Goal: Task Accomplishment & Management: Manage account settings

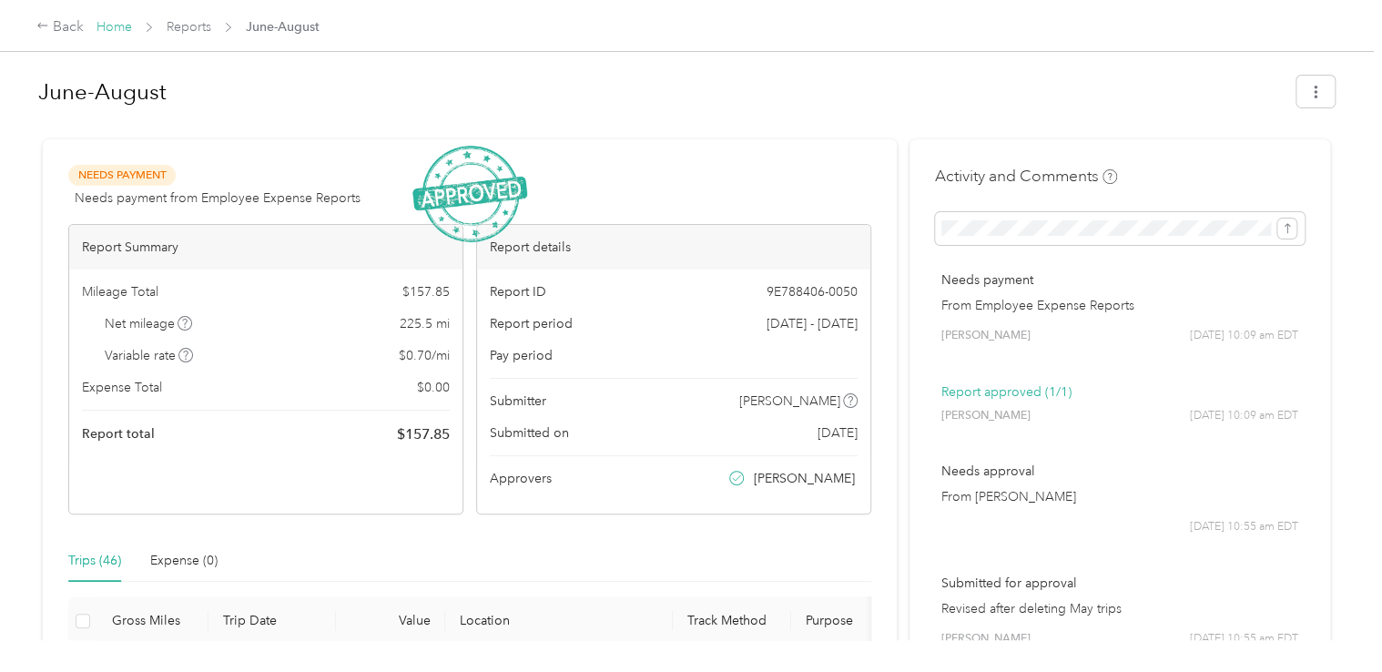
click at [108, 27] on link "Home" at bounding box center [113, 26] width 35 height 15
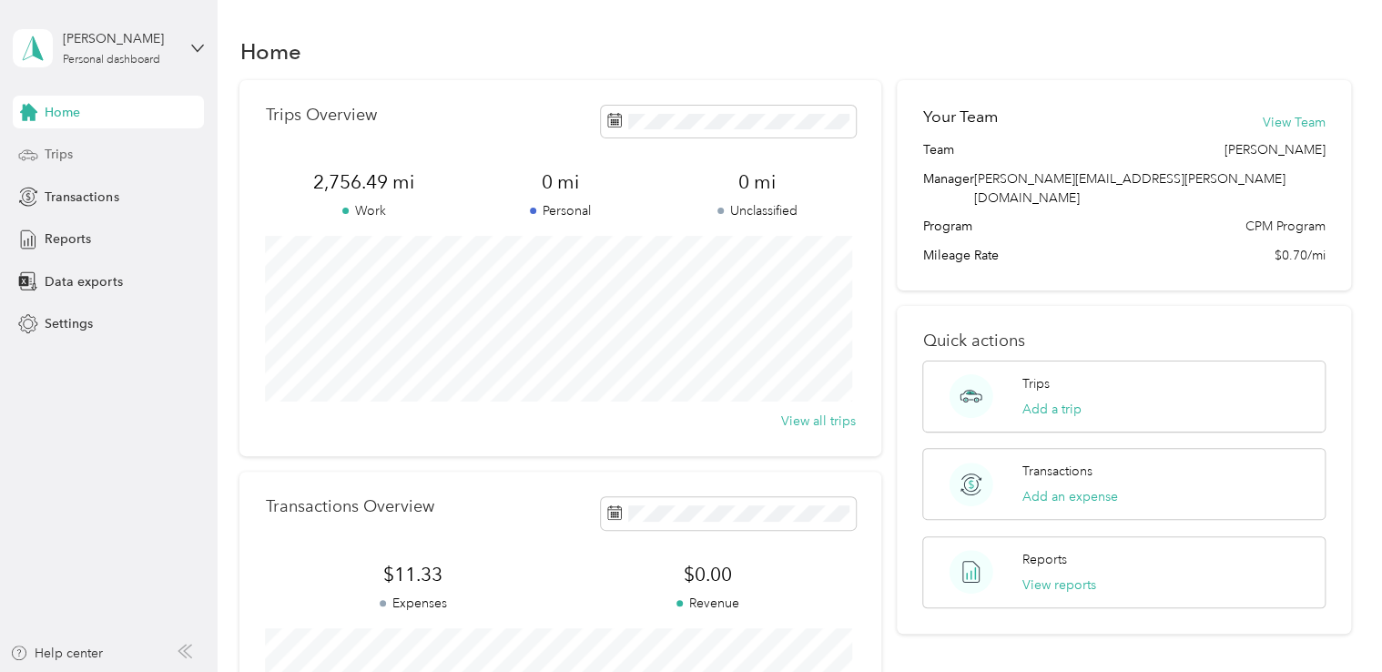
click at [45, 158] on span "Trips" at bounding box center [59, 154] width 28 height 19
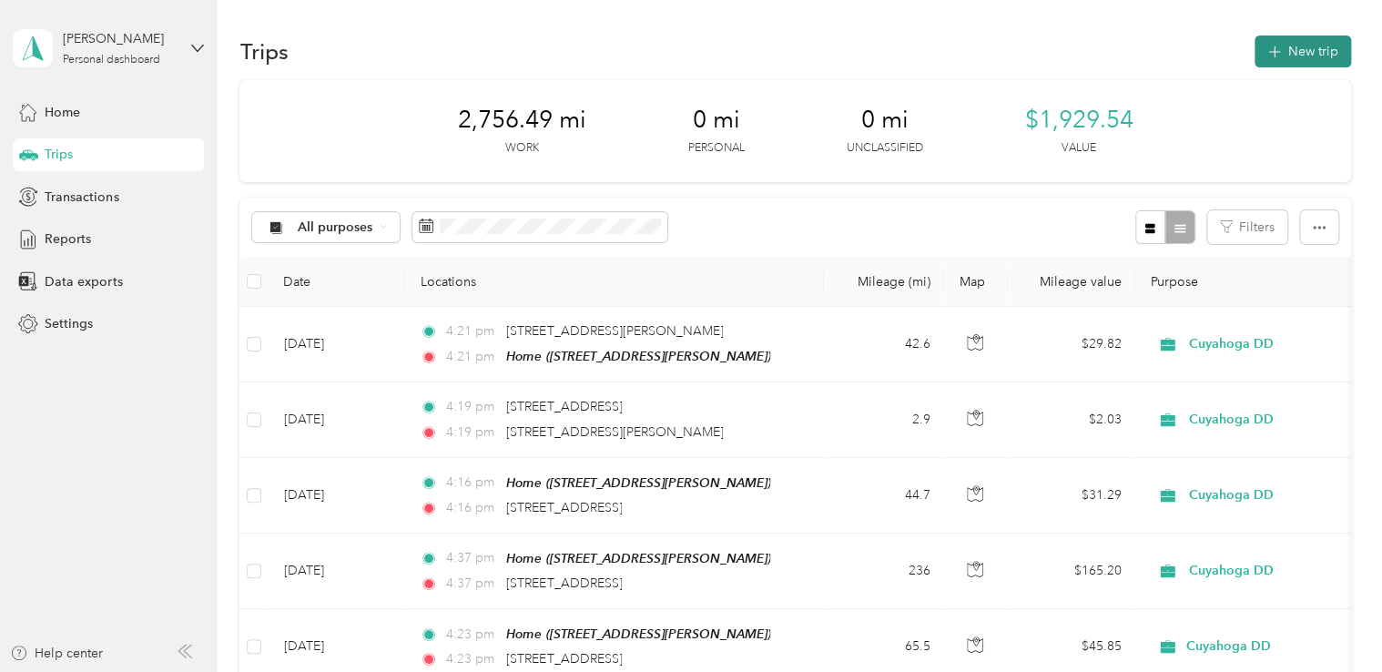
click at [1296, 57] on button "New trip" at bounding box center [1302, 51] width 96 height 32
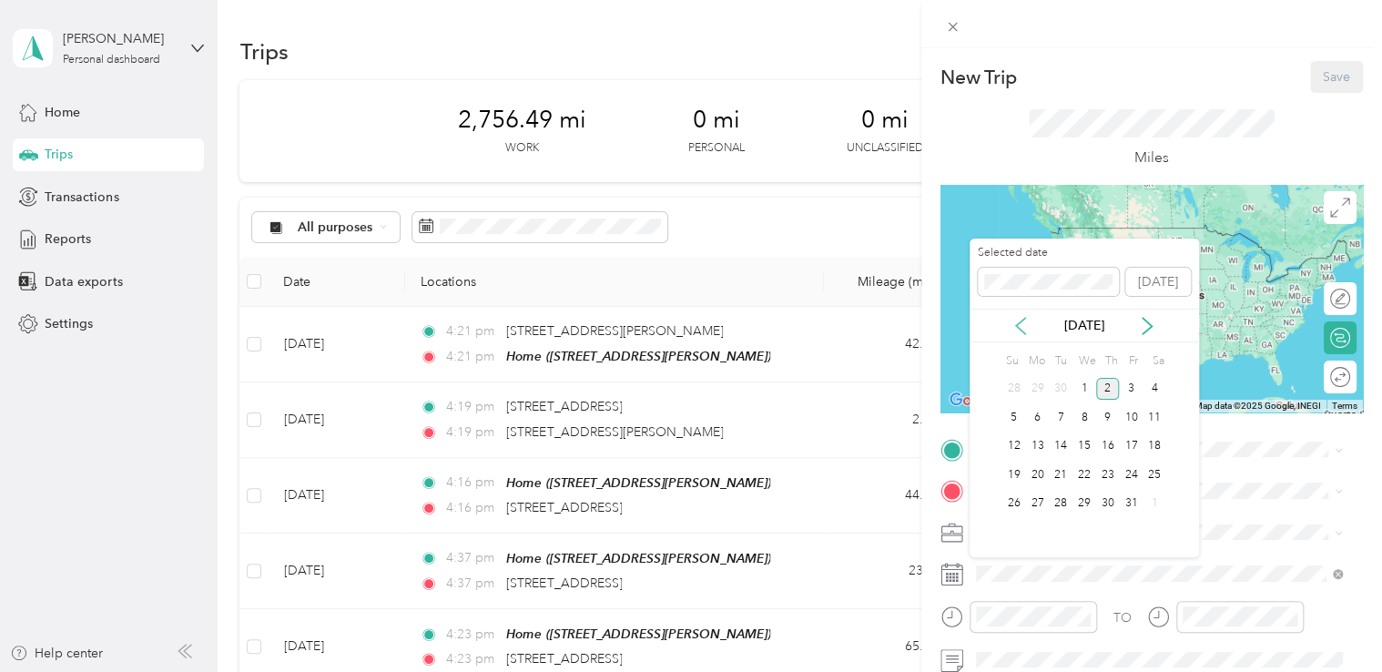
click at [1023, 329] on icon at bounding box center [1020, 326] width 18 height 18
click at [1041, 450] on div "15" at bounding box center [1037, 446] width 24 height 23
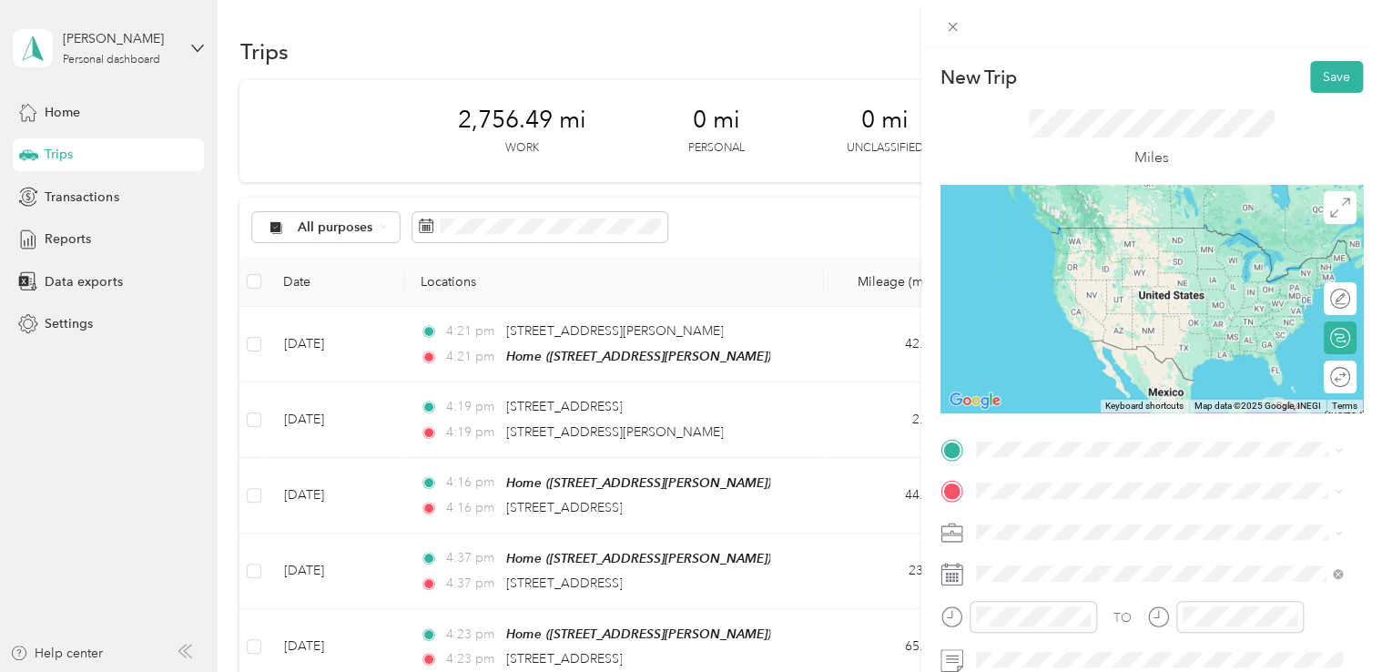
click at [1039, 607] on span "[STREET_ADDRESS][PERSON_NAME]" at bounding box center [1117, 599] width 217 height 15
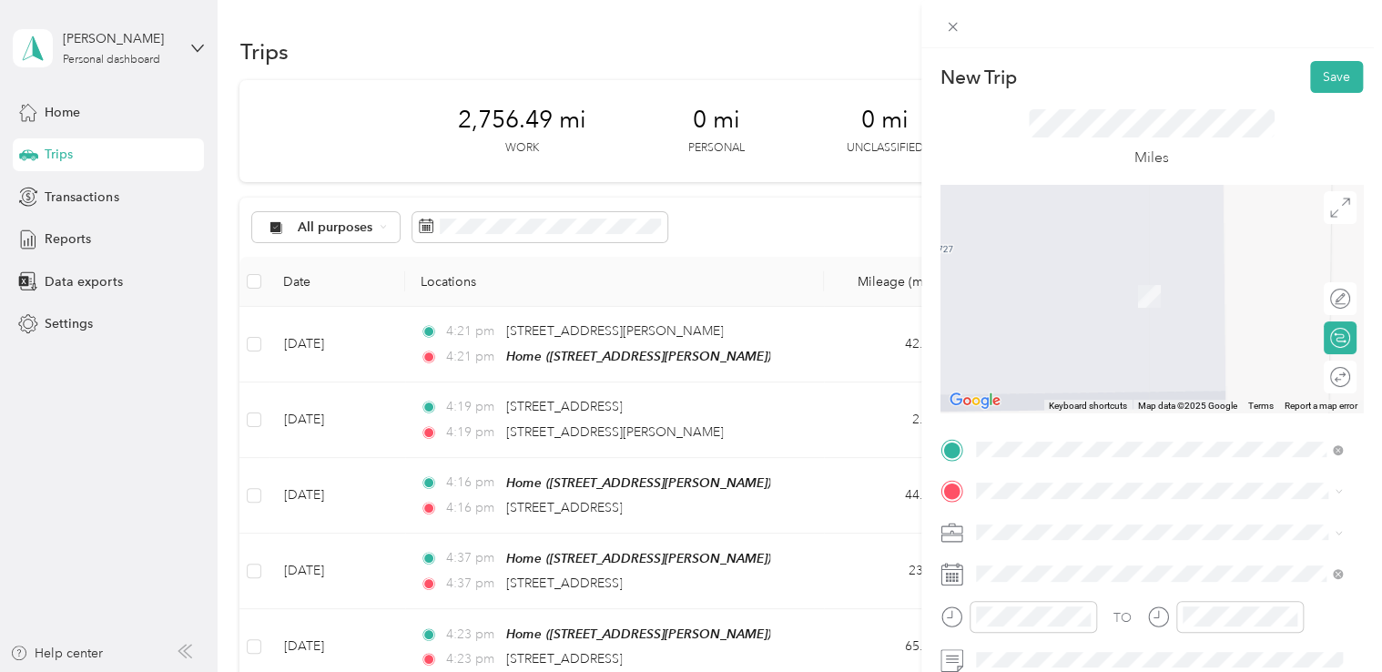
click at [1100, 280] on div "[STREET_ADDRESS][US_STATE]" at bounding box center [1159, 268] width 354 height 25
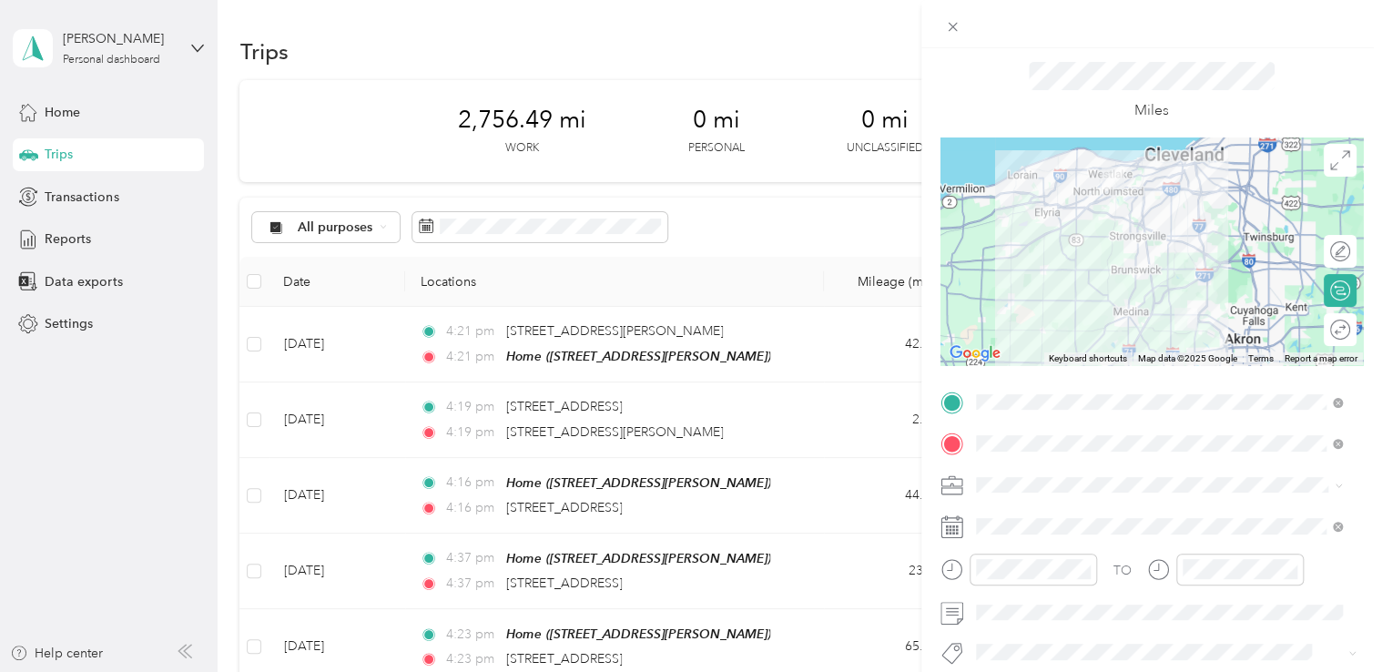
scroll to position [76, 0]
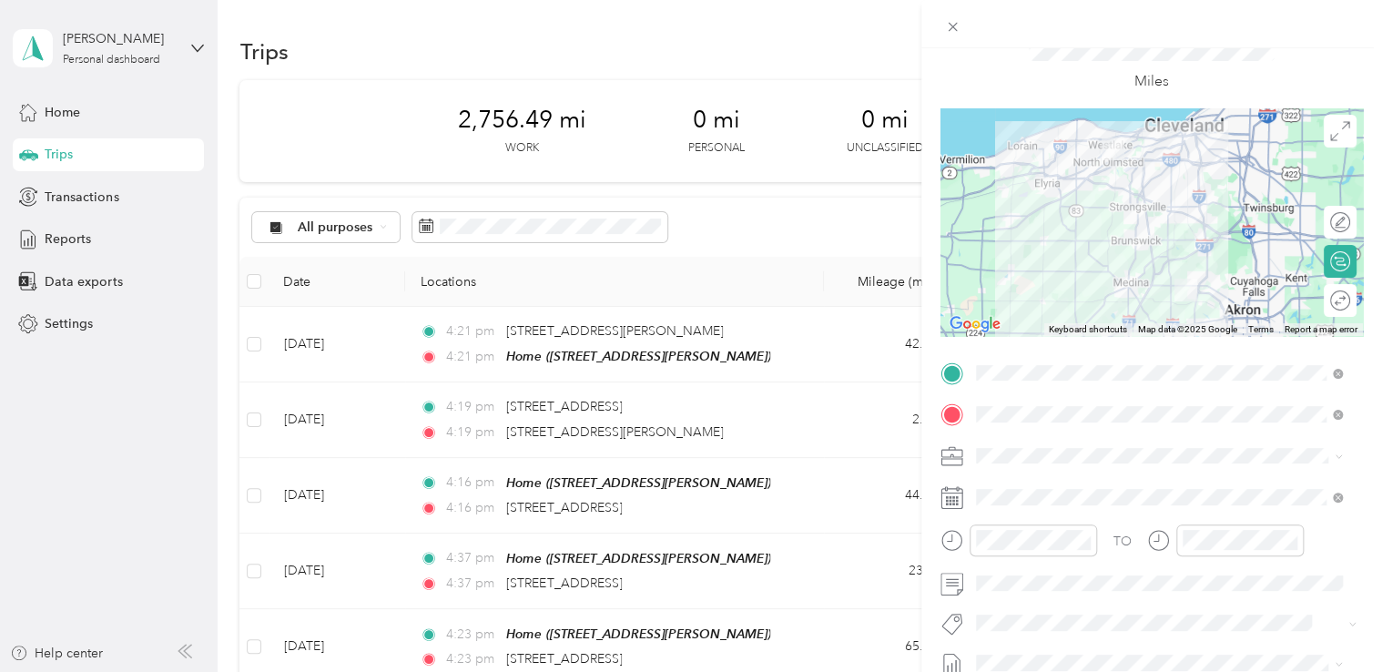
click at [1028, 469] on span "[STREET_ADDRESS][US_STATE]" at bounding box center [1100, 465] width 182 height 15
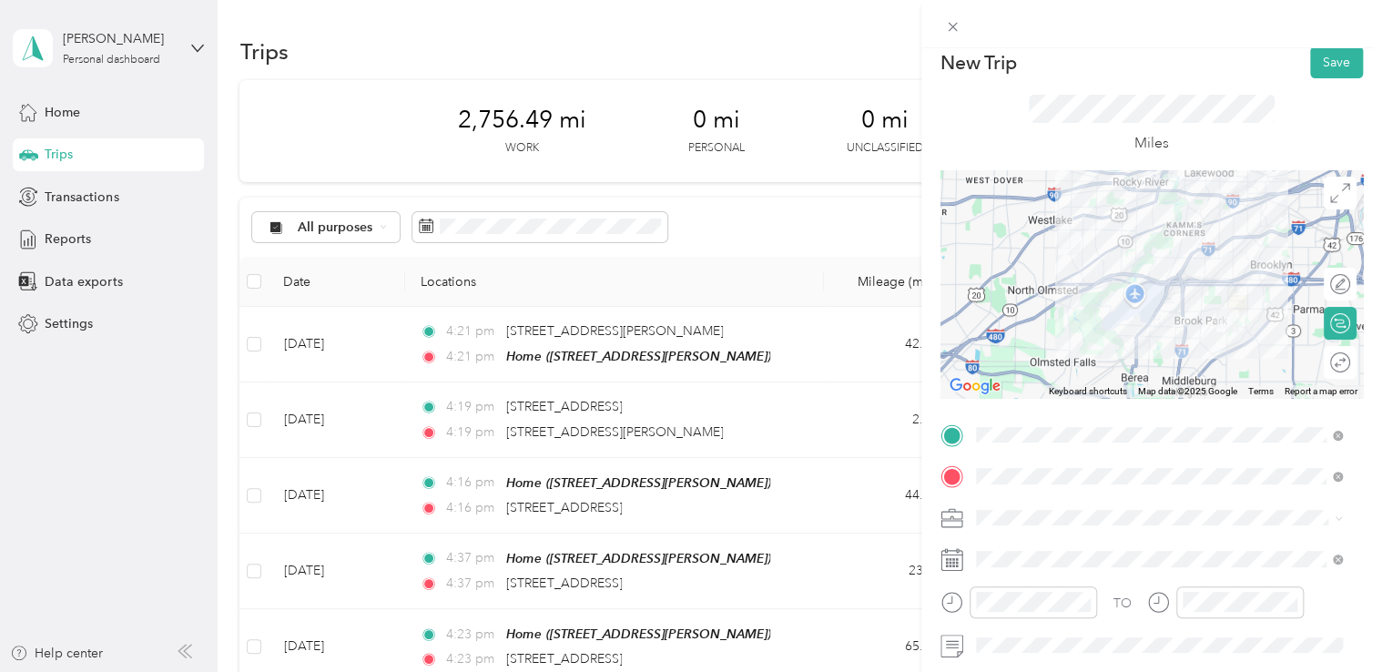
scroll to position [0, 0]
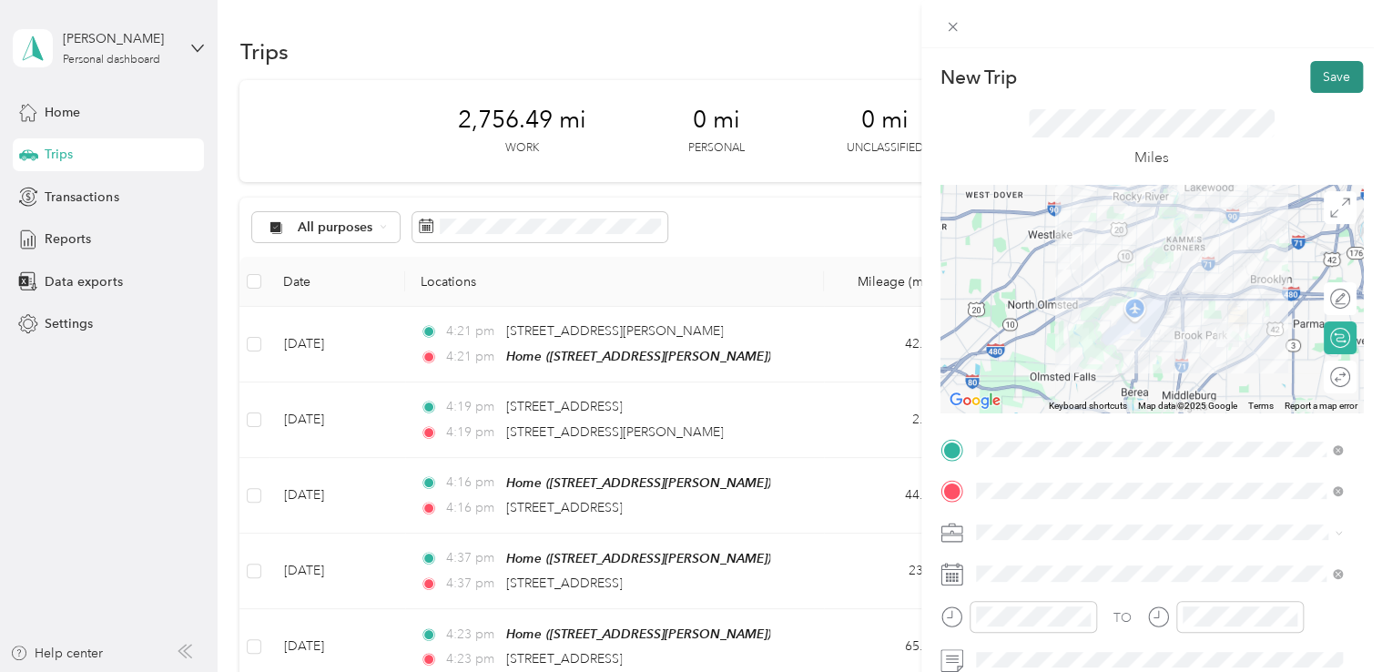
click at [1312, 78] on button "Save" at bounding box center [1336, 77] width 53 height 32
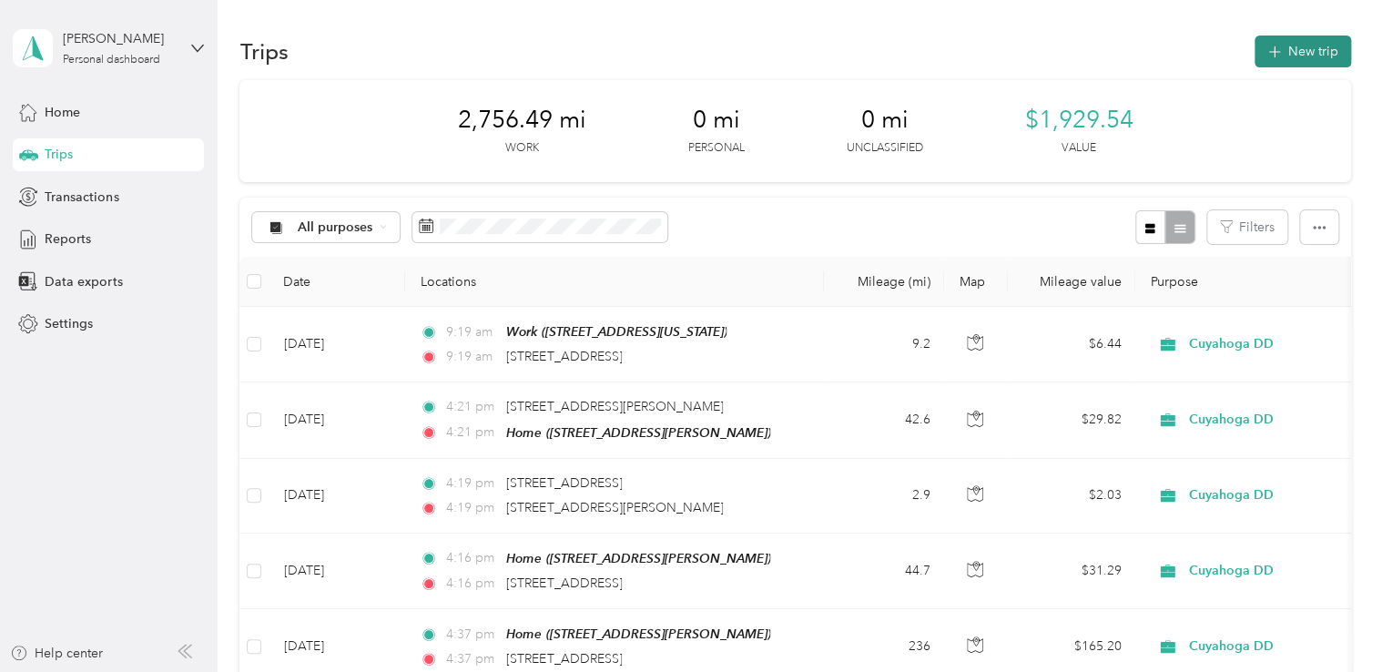
click at [1272, 44] on span "button" at bounding box center [1274, 51] width 15 height 15
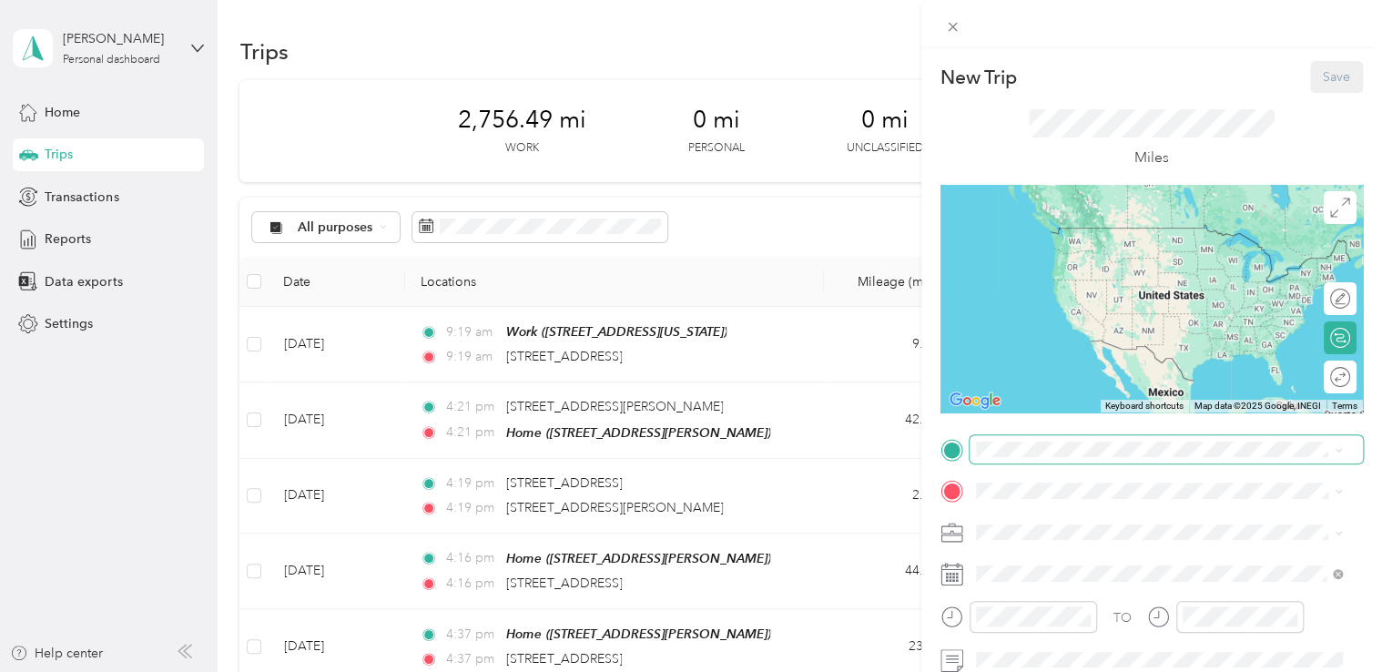
click at [1019, 461] on span at bounding box center [1165, 449] width 393 height 29
click at [1023, 600] on div "Home [STREET_ADDRESS][PERSON_NAME]" at bounding box center [1117, 590] width 217 height 38
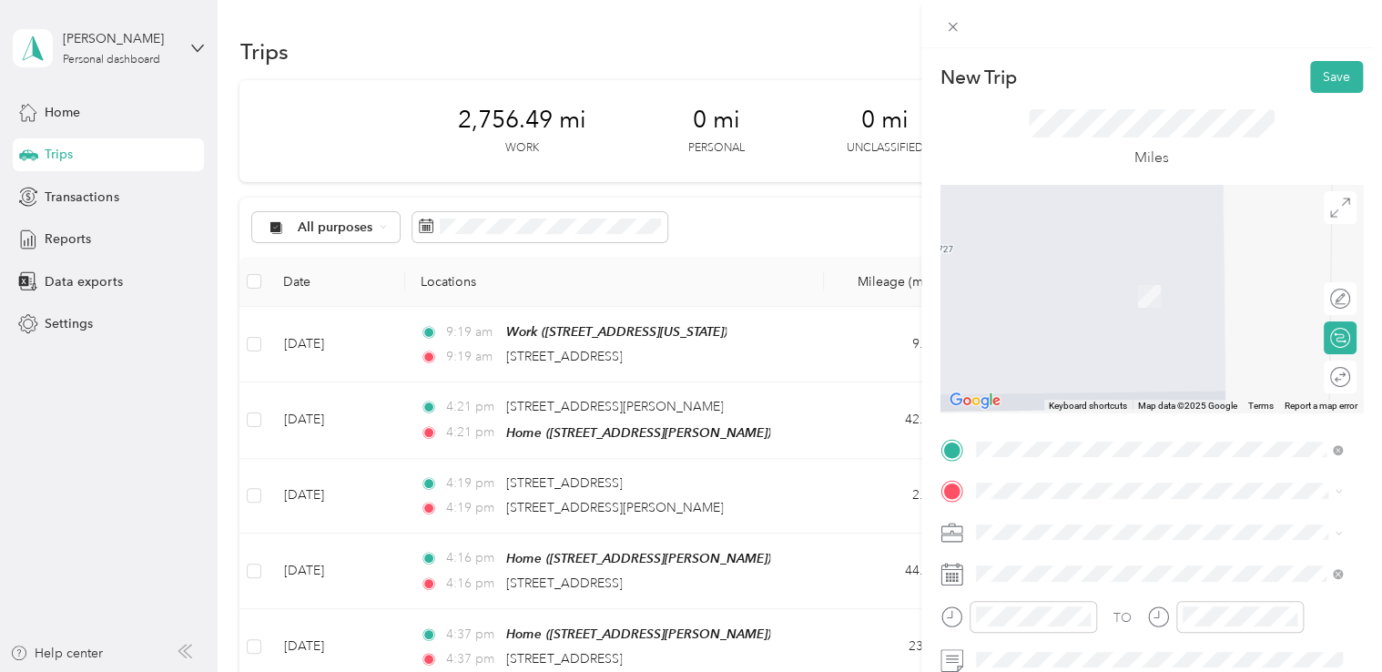
click at [1049, 369] on div "Work [STREET_ADDRESS][US_STATE]" at bounding box center [1100, 362] width 182 height 38
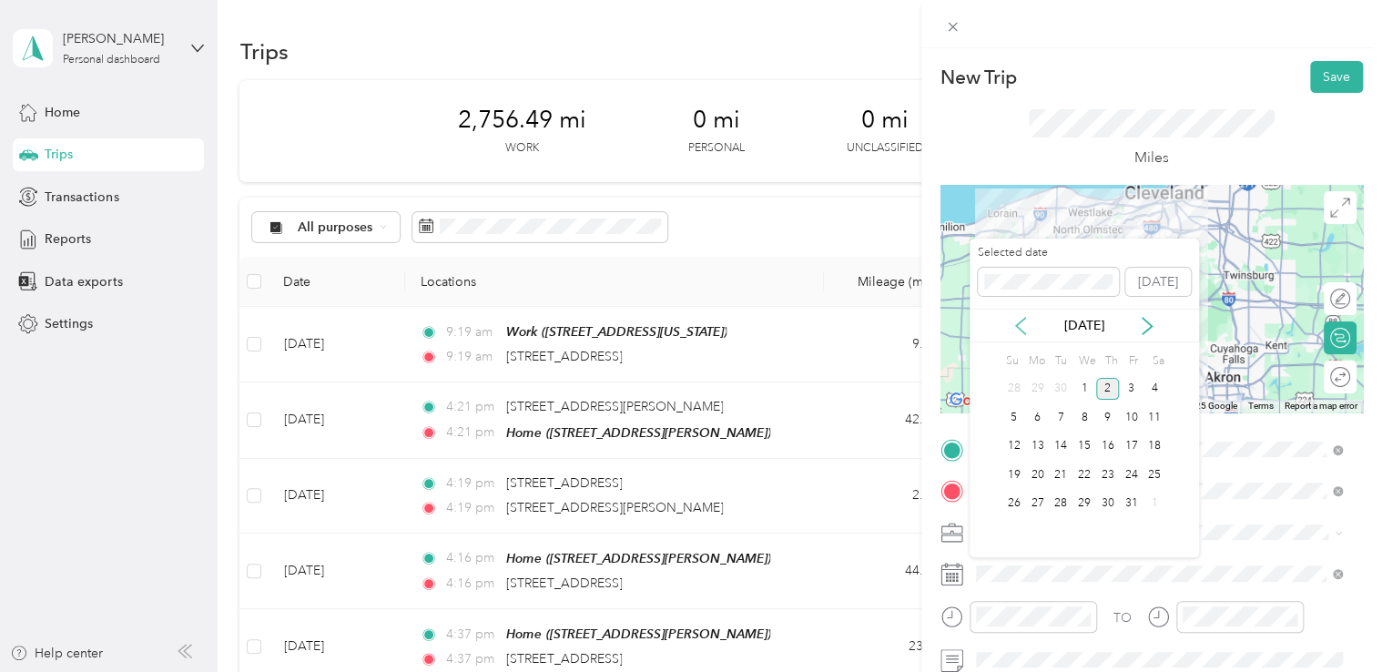
click at [1019, 322] on icon at bounding box center [1020, 326] width 9 height 16
click at [1027, 446] on div "15" at bounding box center [1037, 446] width 24 height 23
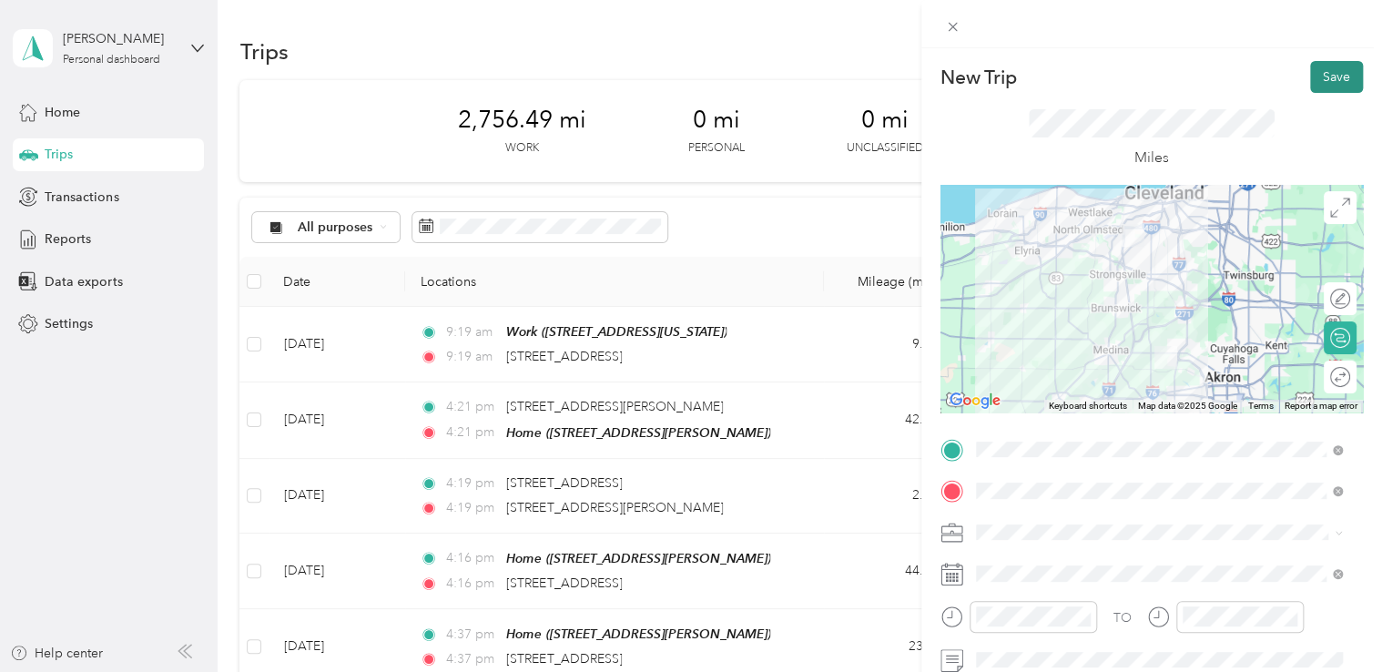
click at [1318, 86] on button "Save" at bounding box center [1336, 77] width 53 height 32
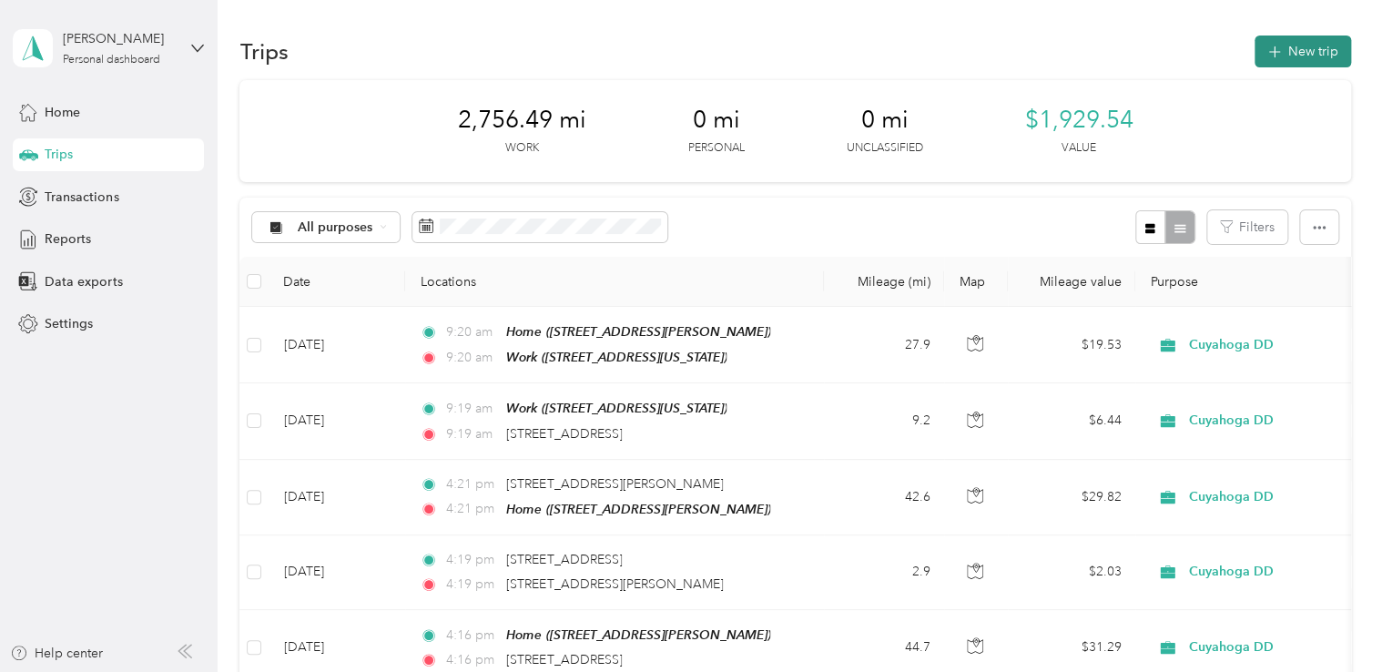
click at [1280, 56] on button "New trip" at bounding box center [1302, 51] width 96 height 32
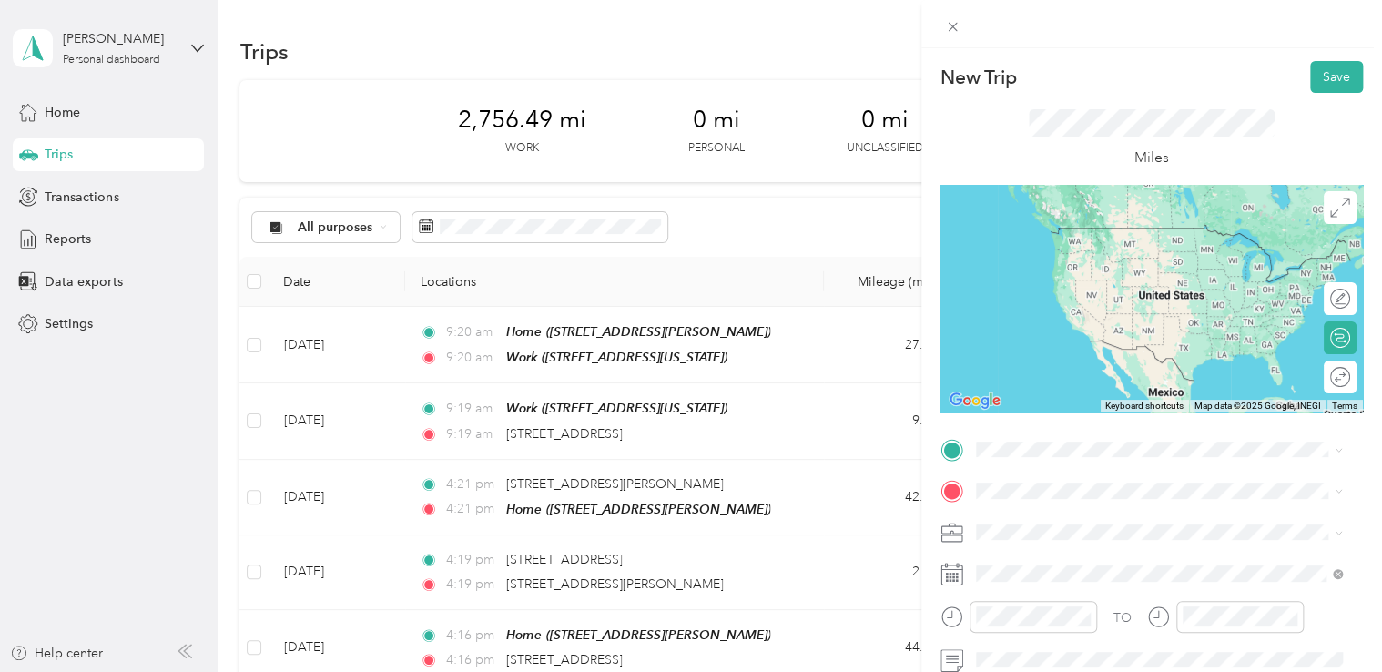
click at [1078, 247] on li "[STREET_ADDRESS][US_STATE]" at bounding box center [1159, 227] width 380 height 37
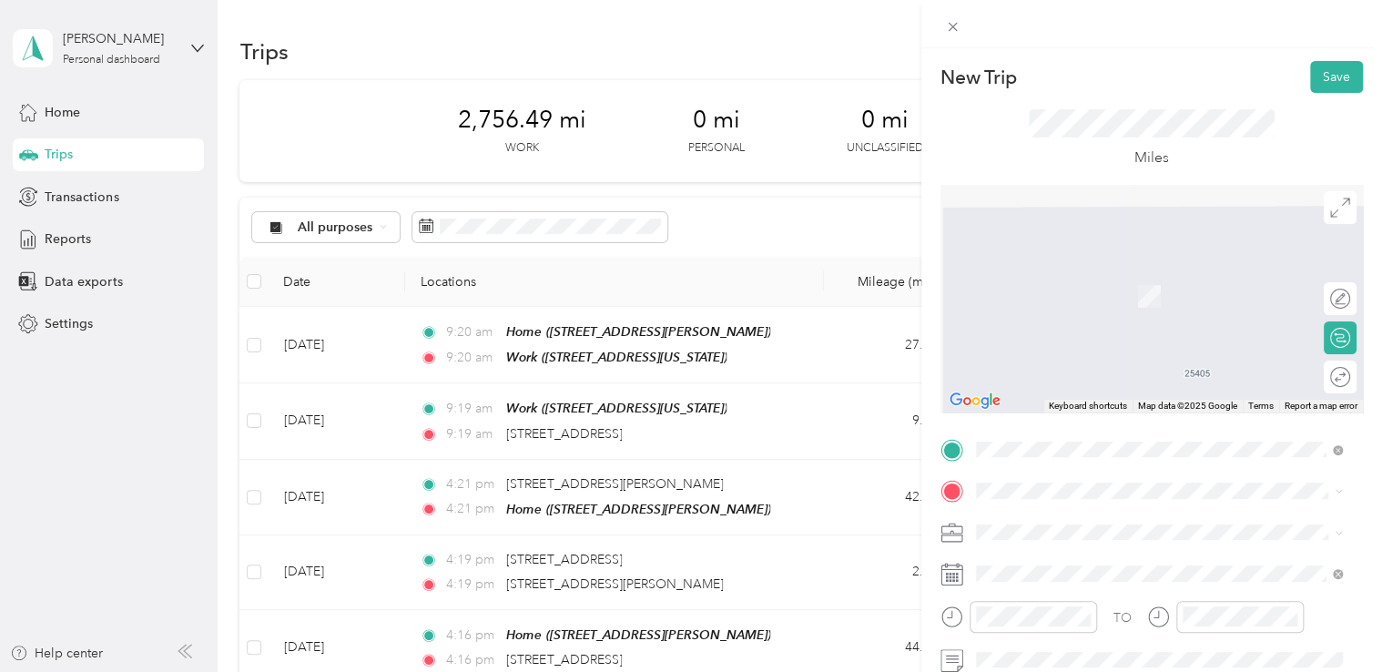
click at [1026, 440] on div "Home [STREET_ADDRESS][PERSON_NAME]" at bounding box center [1117, 423] width 217 height 38
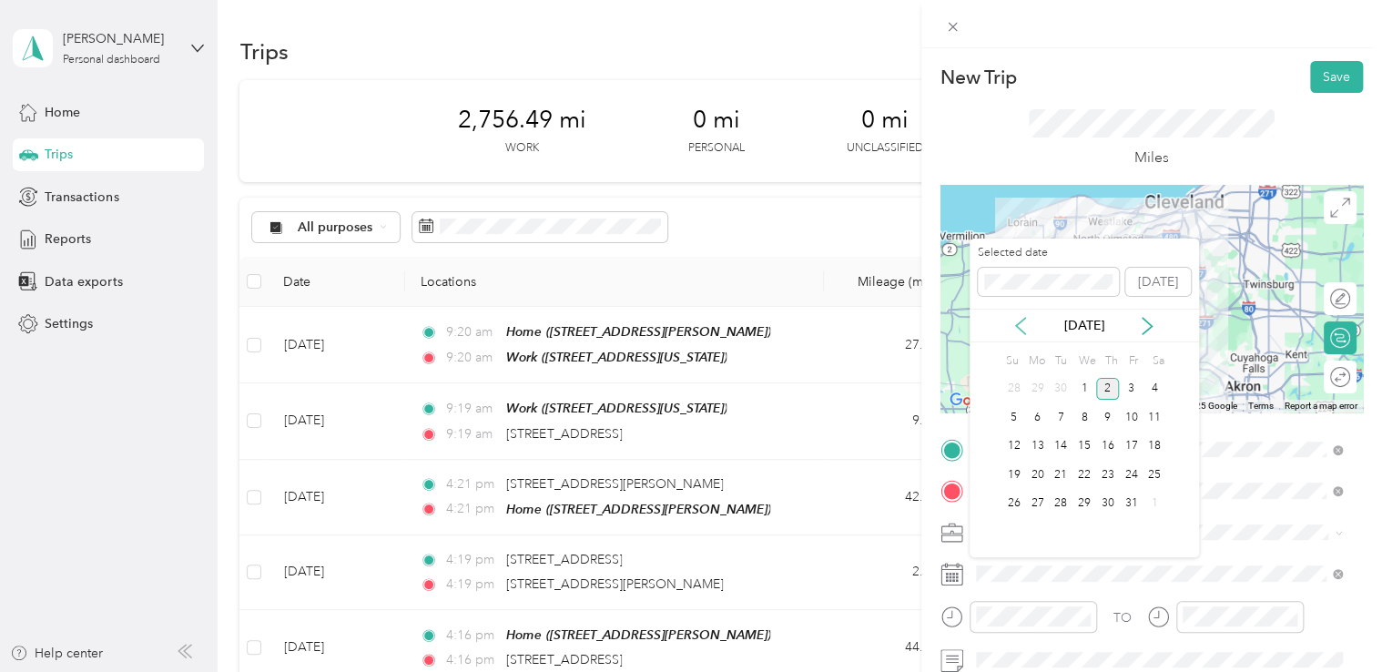
click at [1023, 323] on icon at bounding box center [1020, 326] width 18 height 18
click at [1038, 446] on div "15" at bounding box center [1037, 446] width 24 height 23
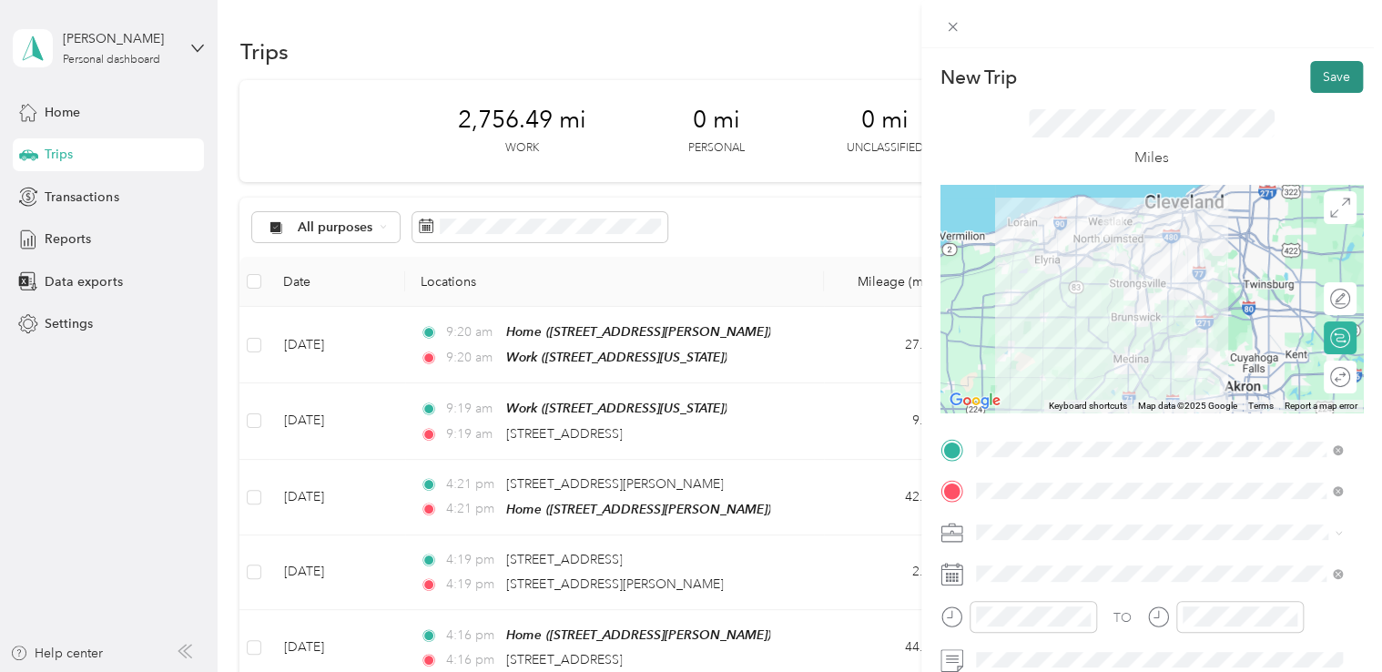
click at [1313, 76] on button "Save" at bounding box center [1336, 77] width 53 height 32
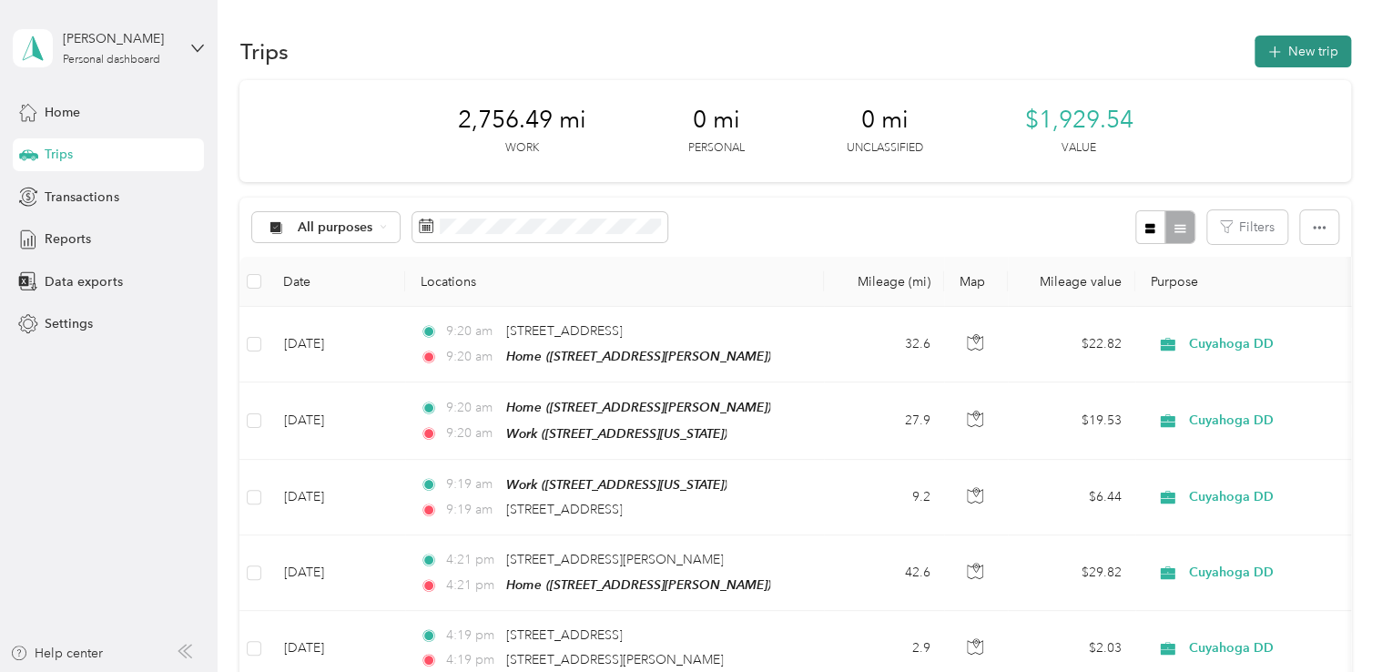
click at [1292, 48] on button "New trip" at bounding box center [1302, 51] width 96 height 32
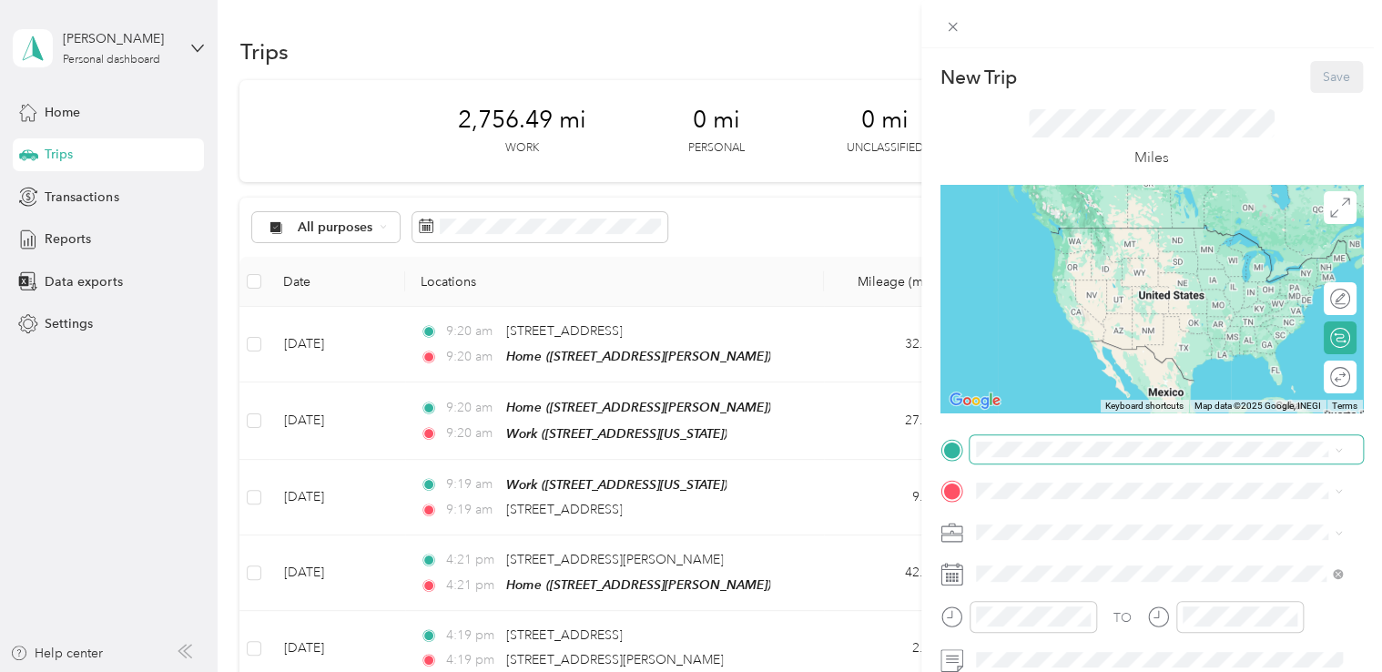
click at [1004, 461] on span at bounding box center [1165, 449] width 393 height 29
click at [1031, 603] on div "Home [STREET_ADDRESS][PERSON_NAME]" at bounding box center [1117, 590] width 217 height 38
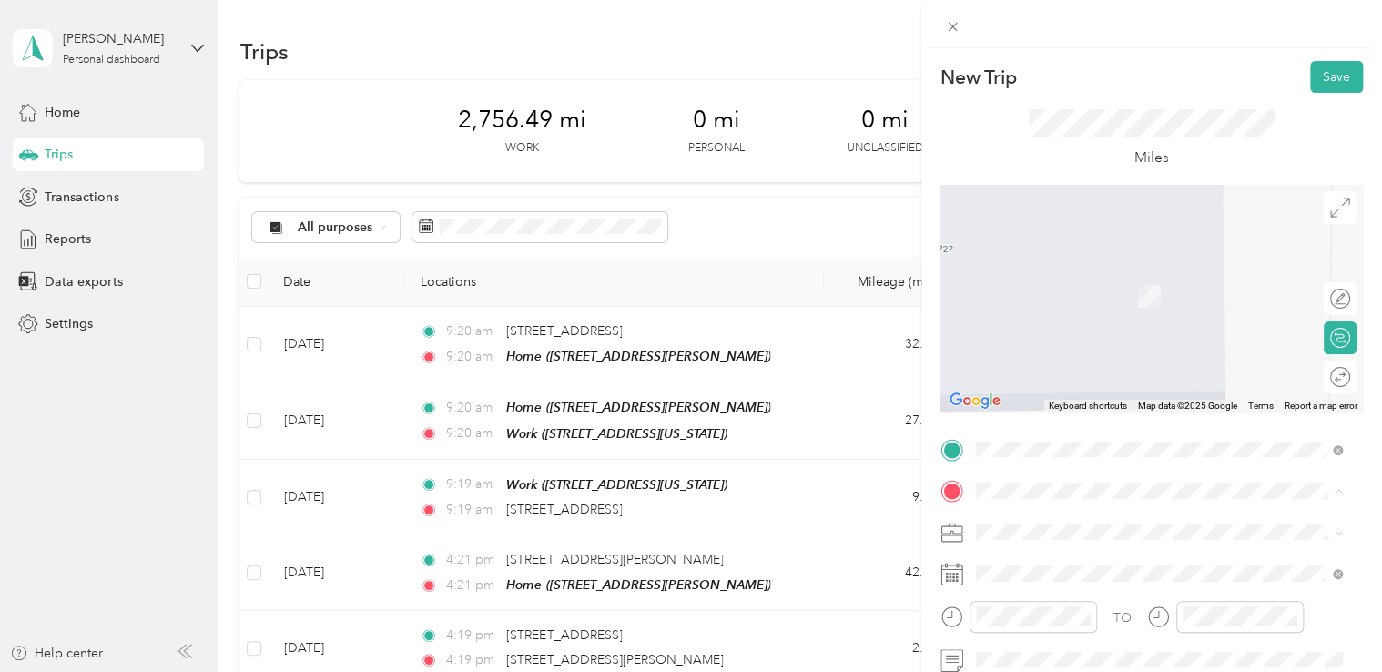
click at [1063, 277] on span "[STREET_ADDRESS][US_STATE]" at bounding box center [1100, 269] width 182 height 16
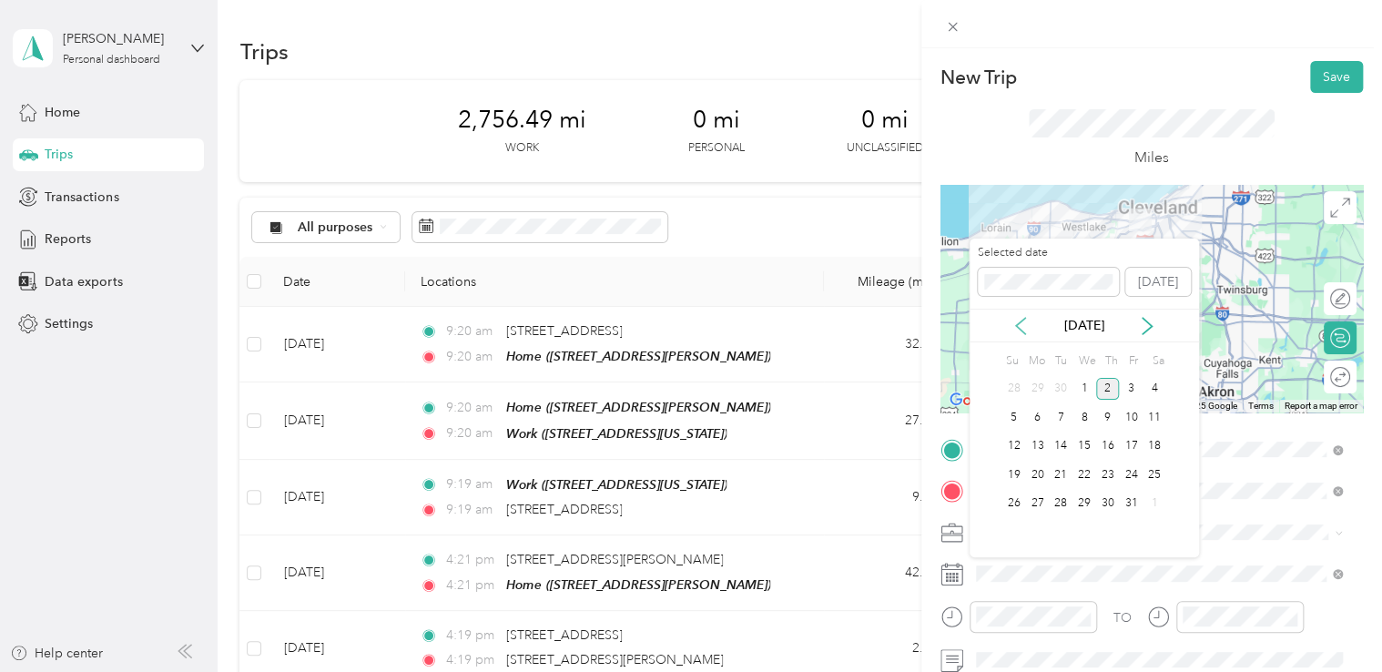
click at [1019, 325] on icon at bounding box center [1020, 326] width 18 height 18
click at [1136, 469] on div "26" at bounding box center [1131, 474] width 24 height 23
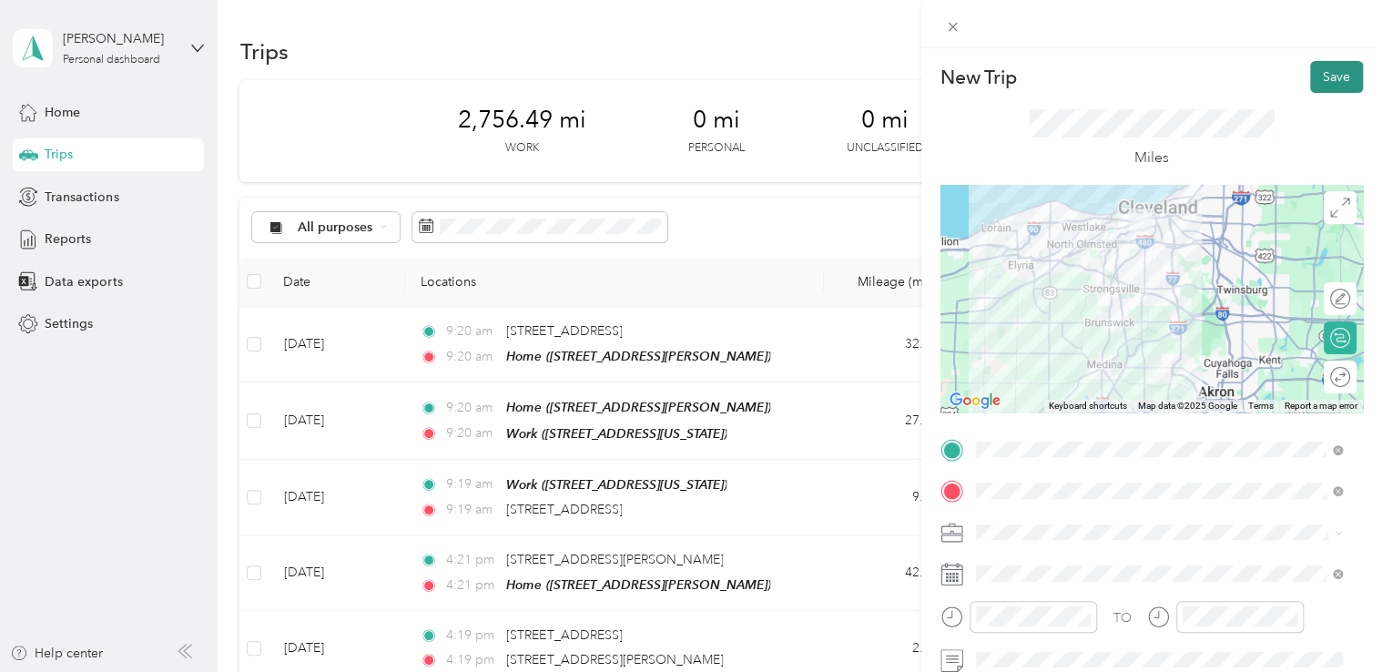
click at [1322, 75] on button "Save" at bounding box center [1336, 77] width 53 height 32
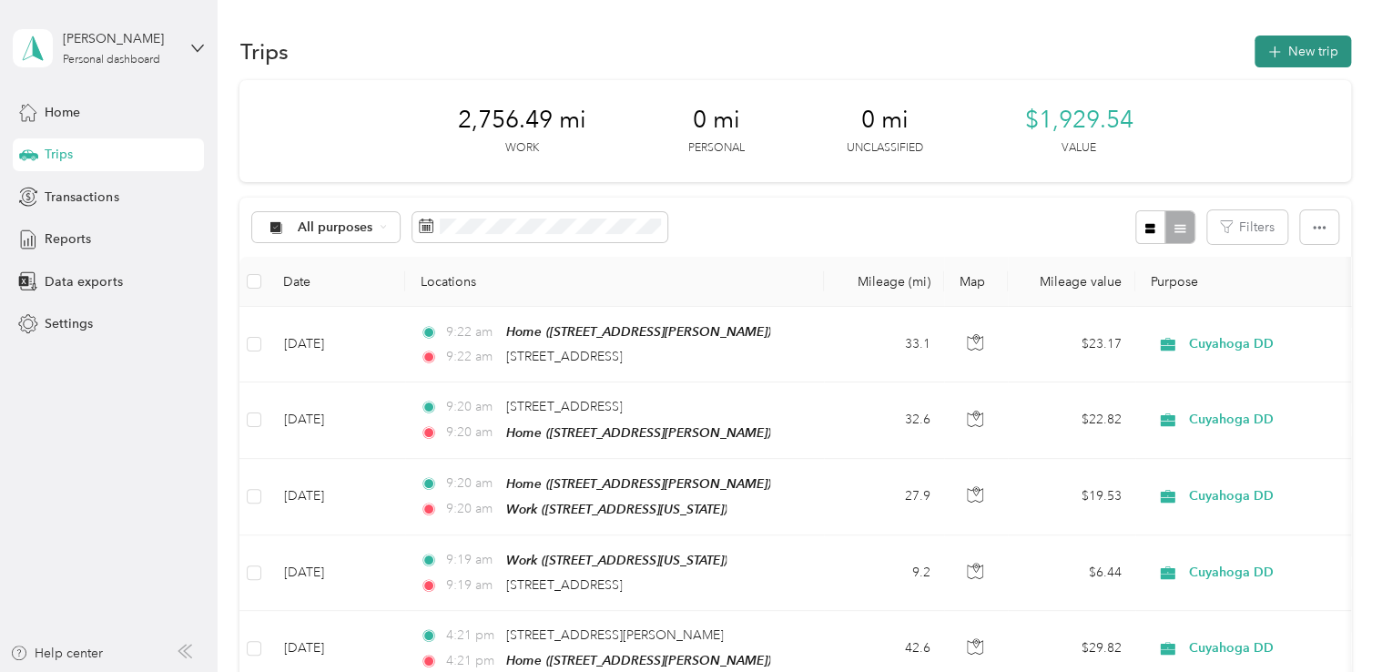
click at [1302, 49] on button "New trip" at bounding box center [1302, 51] width 96 height 32
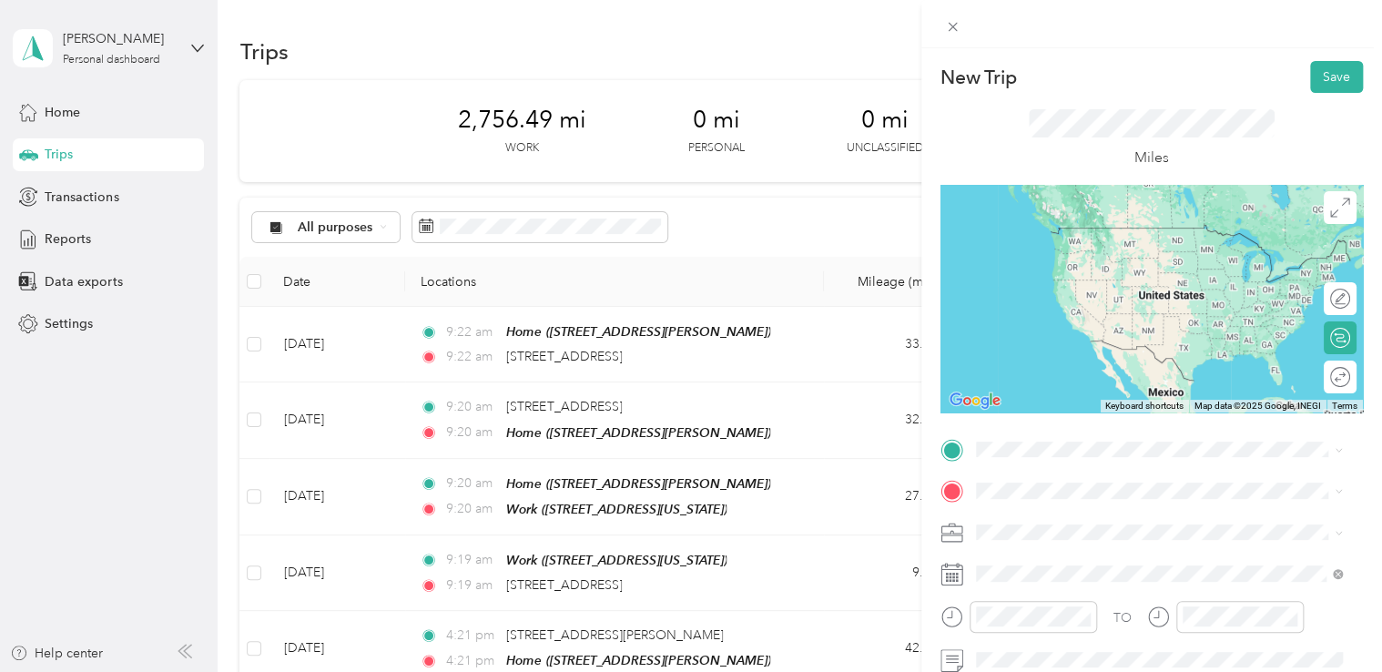
click at [1118, 253] on ol "From search results [STREET_ADDRESS][GEOGRAPHIC_DATA][US_STATE][STREET_ADDRESS]…" at bounding box center [1159, 284] width 380 height 218
click at [1058, 228] on span "[STREET_ADDRESS][US_STATE]" at bounding box center [1100, 219] width 182 height 16
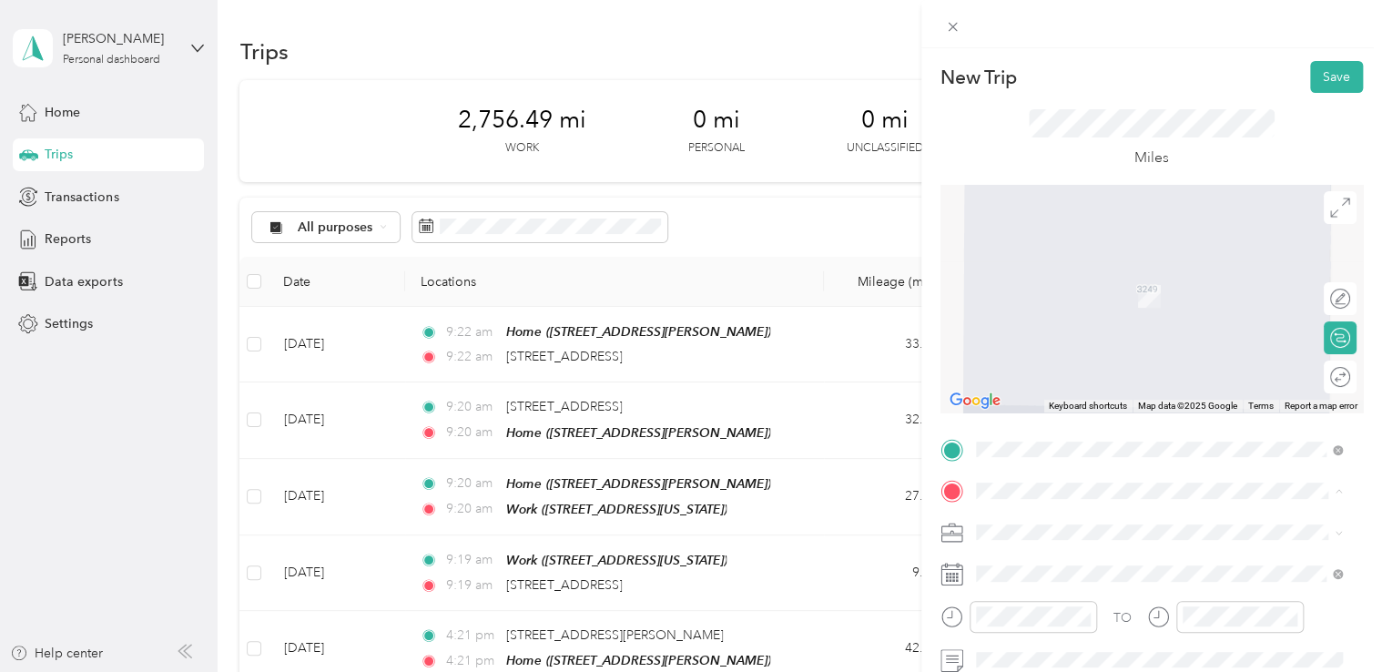
click at [1043, 387] on span "[STREET_ADDRESS][US_STATE]" at bounding box center [1100, 378] width 182 height 15
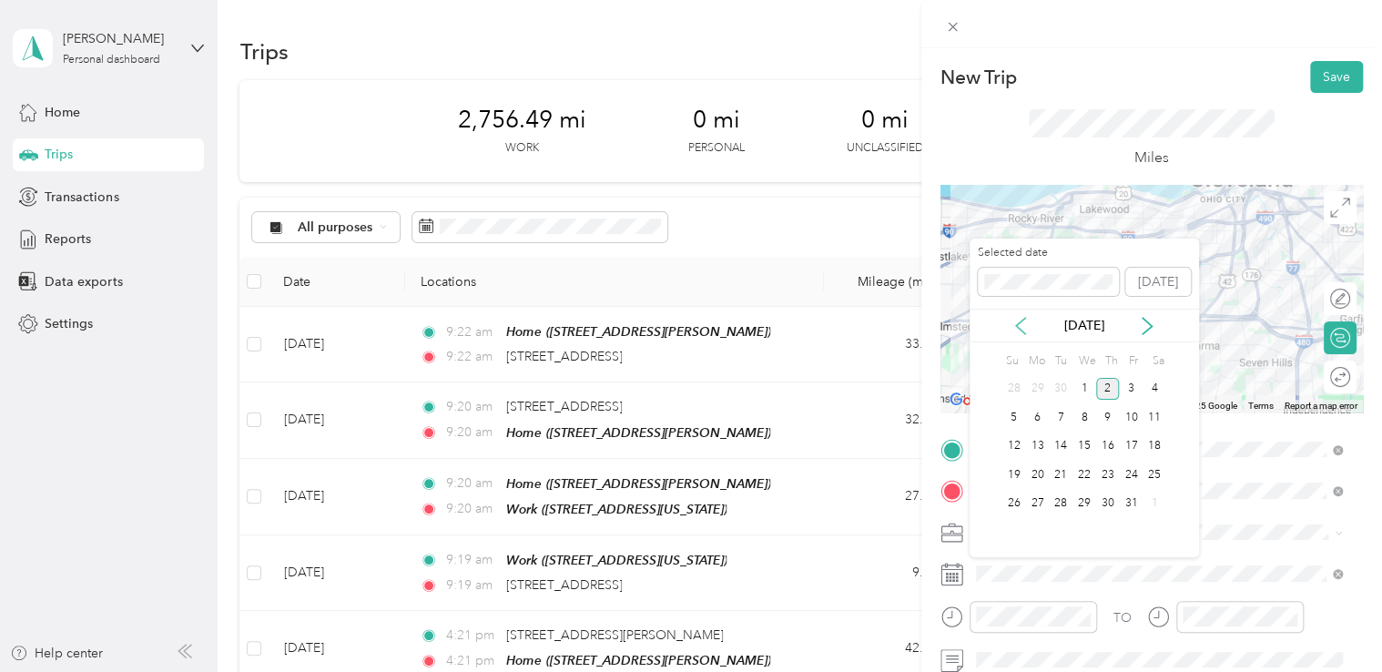
click at [1019, 322] on icon at bounding box center [1020, 326] width 9 height 16
click at [1135, 479] on div "26" at bounding box center [1131, 474] width 24 height 23
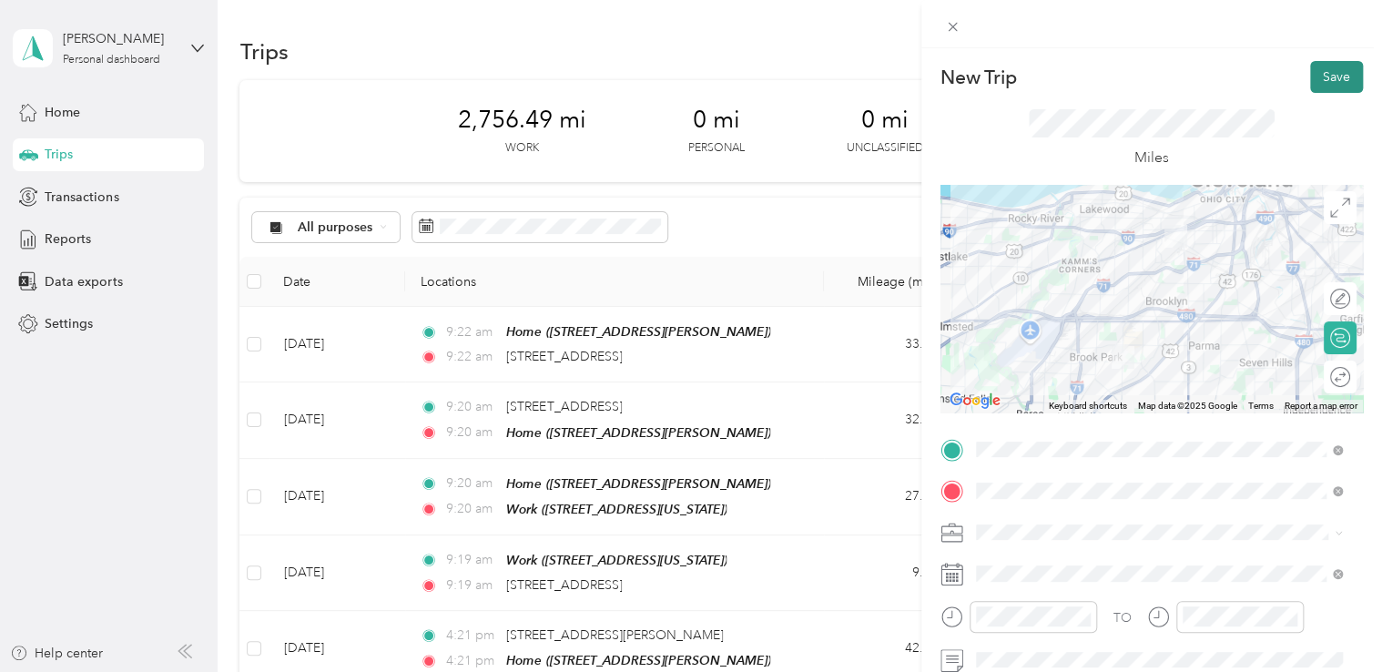
click at [1315, 73] on button "Save" at bounding box center [1336, 77] width 53 height 32
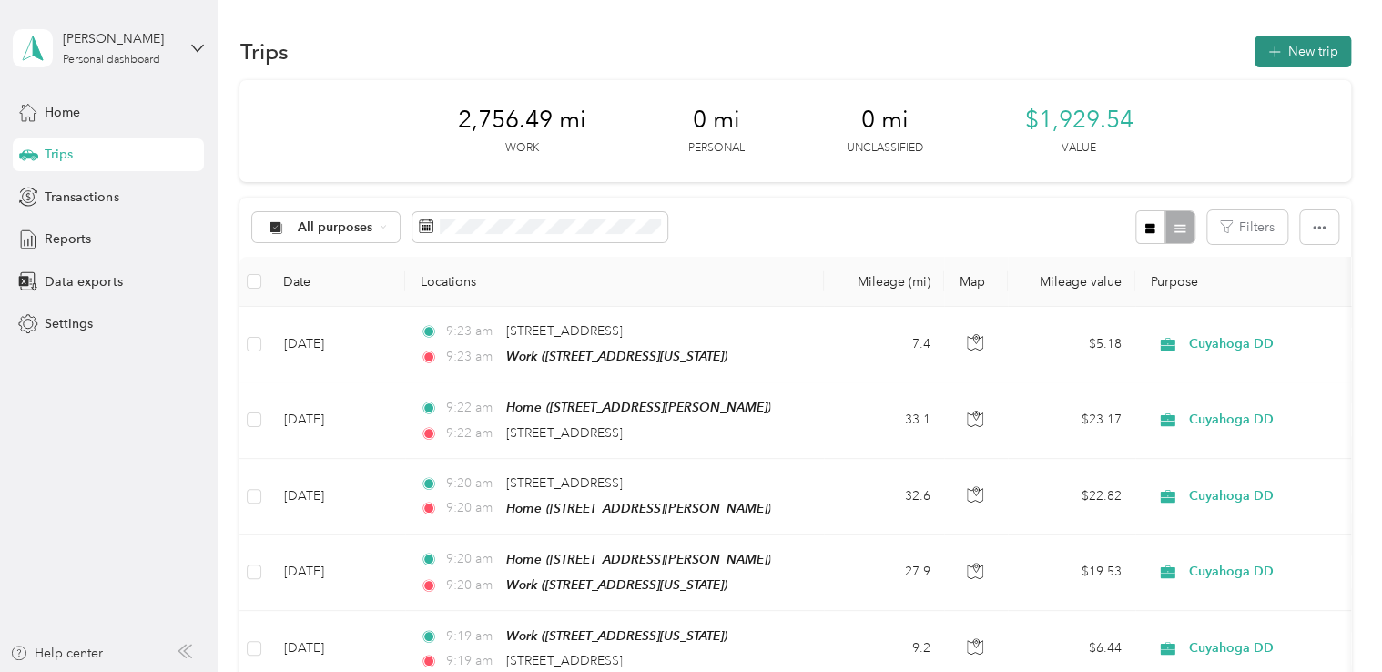
click at [1280, 62] on button "New trip" at bounding box center [1302, 51] width 96 height 32
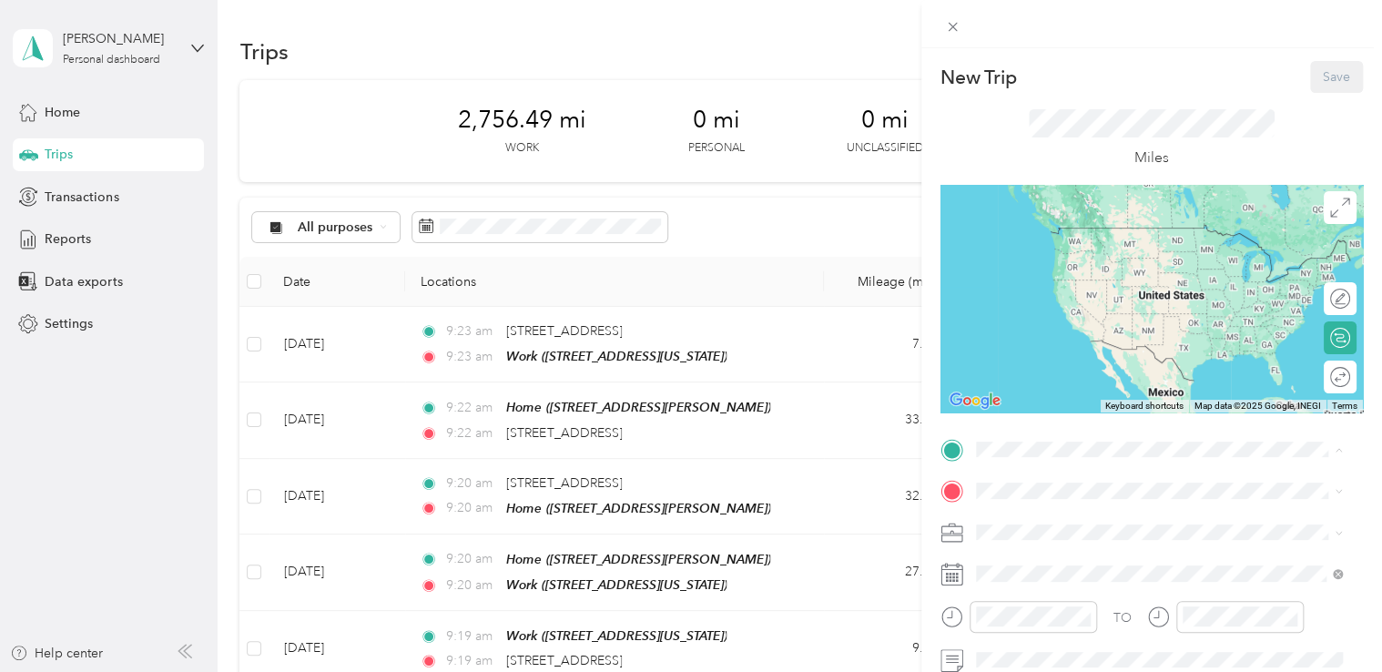
click at [1017, 537] on span "[STREET_ADDRESS][US_STATE]" at bounding box center [1100, 541] width 182 height 15
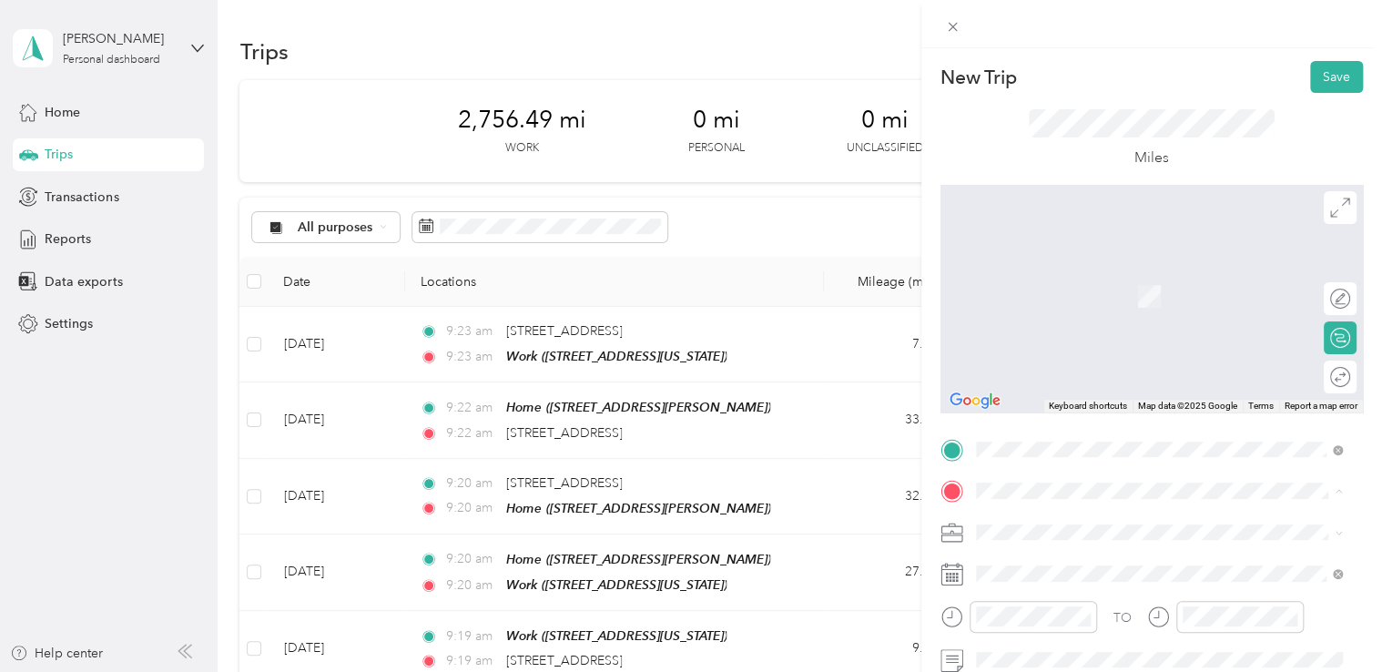
click at [1040, 444] on span "[STREET_ADDRESS][PERSON_NAME]" at bounding box center [1117, 436] width 217 height 15
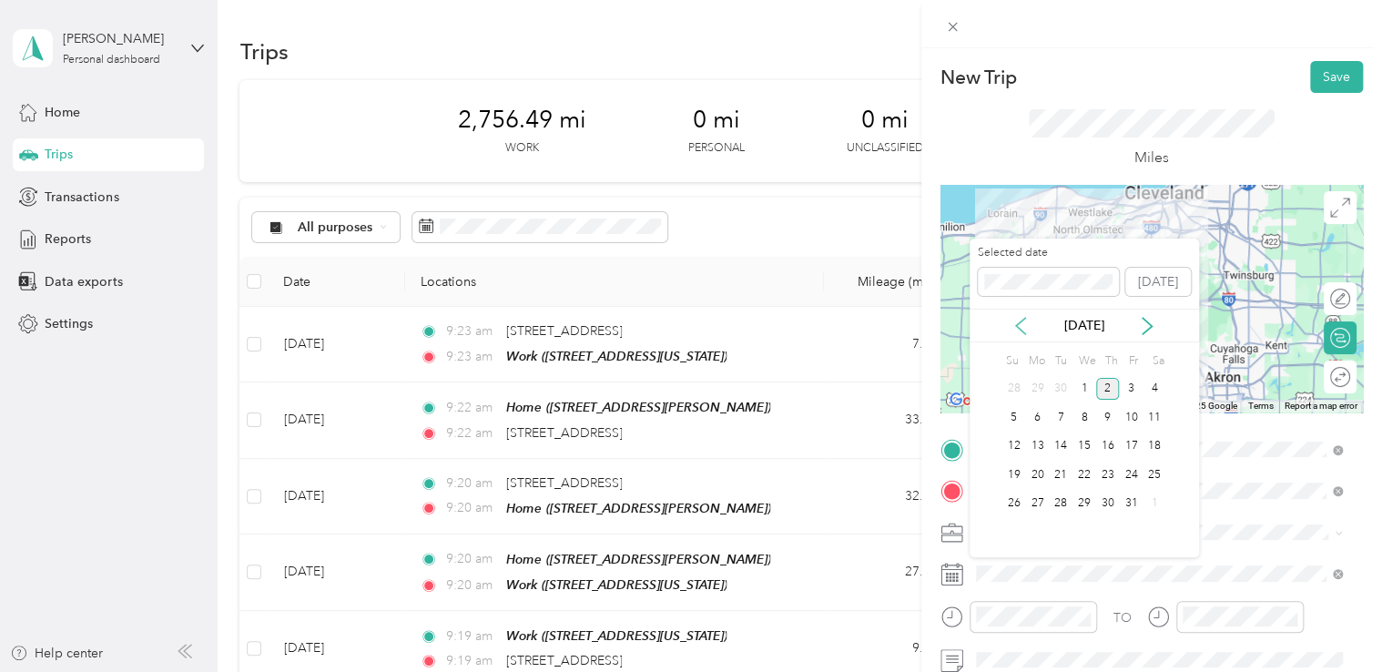
click at [1017, 323] on icon at bounding box center [1020, 326] width 9 height 16
click at [1123, 473] on div "26" at bounding box center [1131, 474] width 24 height 23
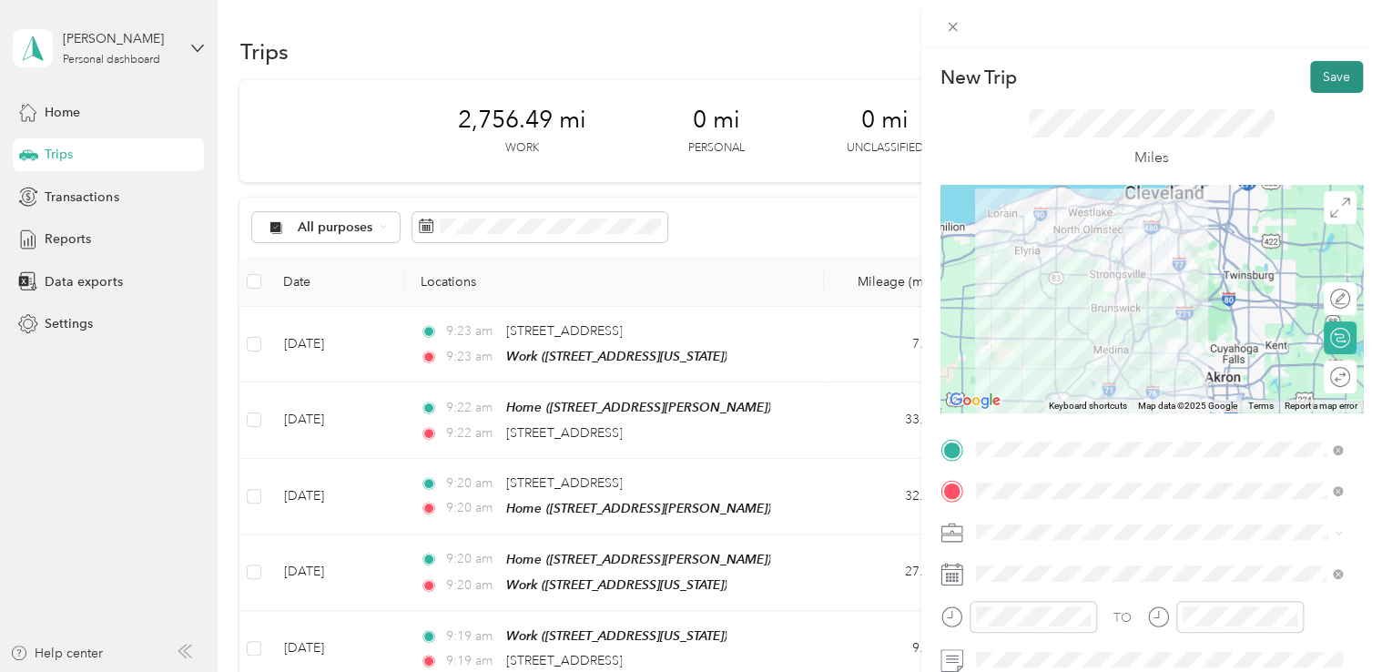
click at [1330, 75] on button "Save" at bounding box center [1336, 77] width 53 height 32
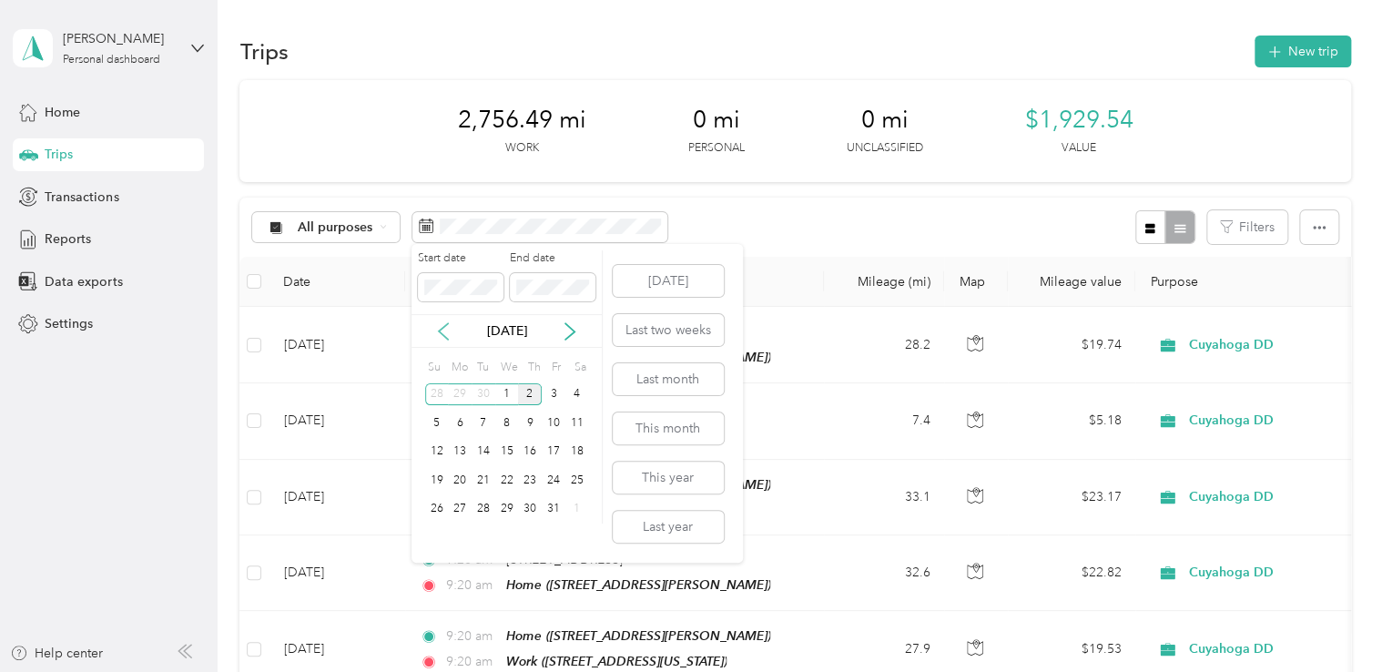
click at [441, 329] on icon at bounding box center [443, 331] width 9 height 16
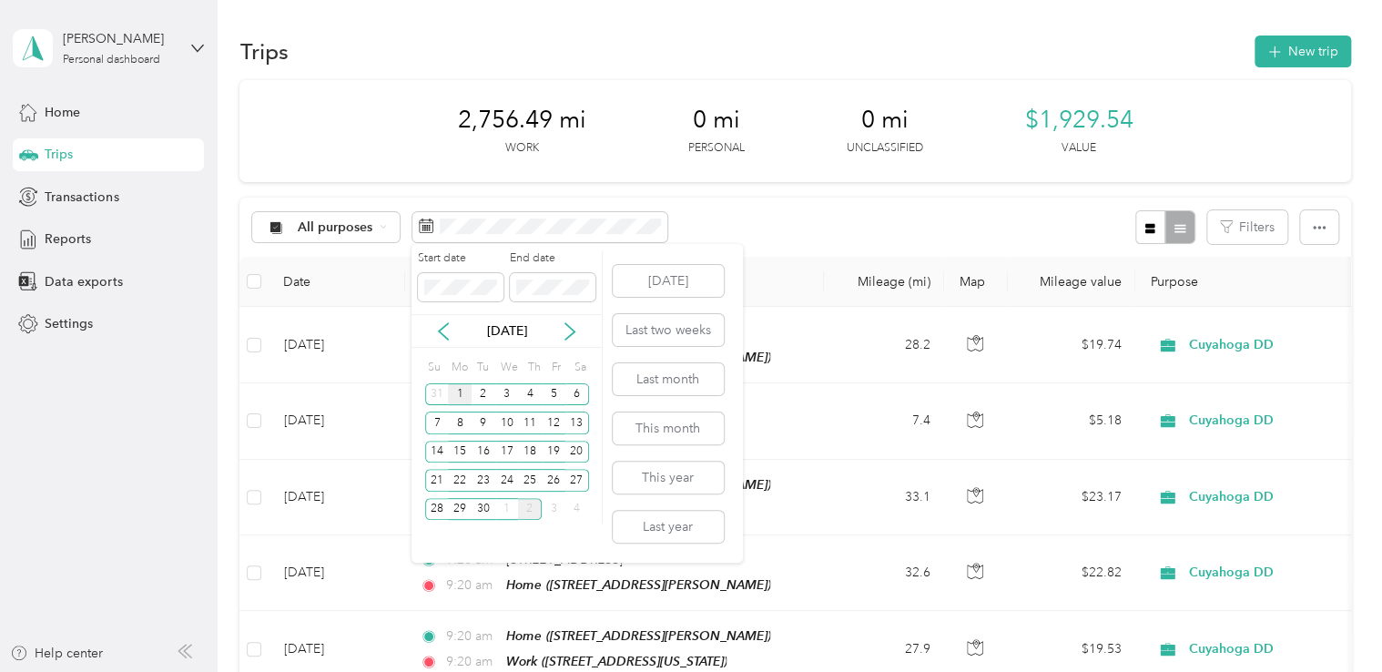
click at [451, 391] on div "1" at bounding box center [460, 394] width 24 height 23
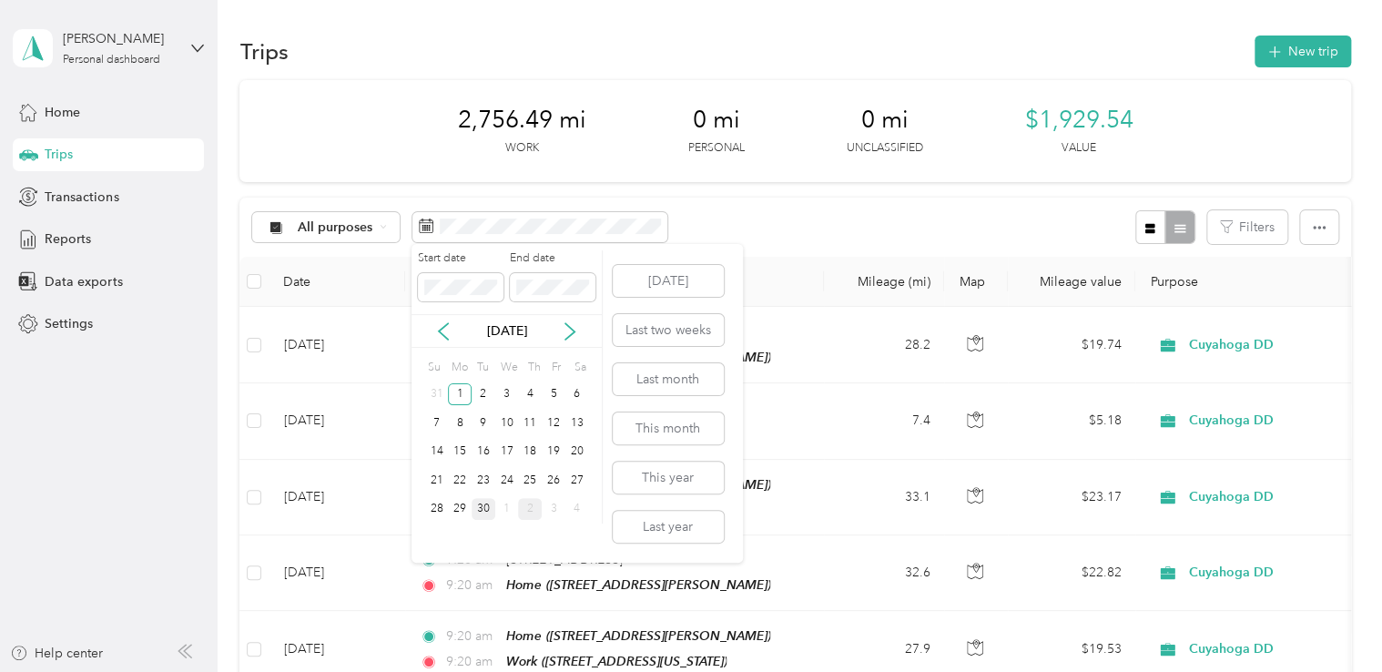
click at [488, 513] on div "30" at bounding box center [483, 509] width 24 height 23
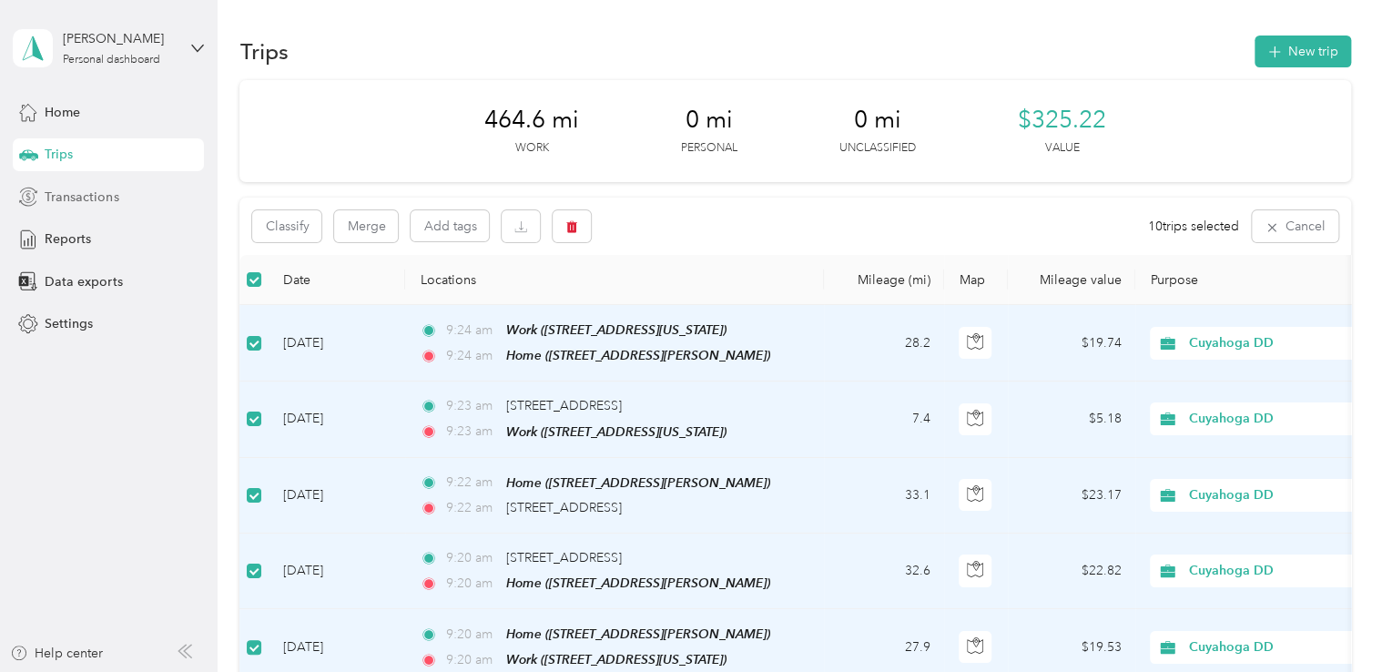
click at [62, 200] on span "Transactions" at bounding box center [82, 197] width 74 height 19
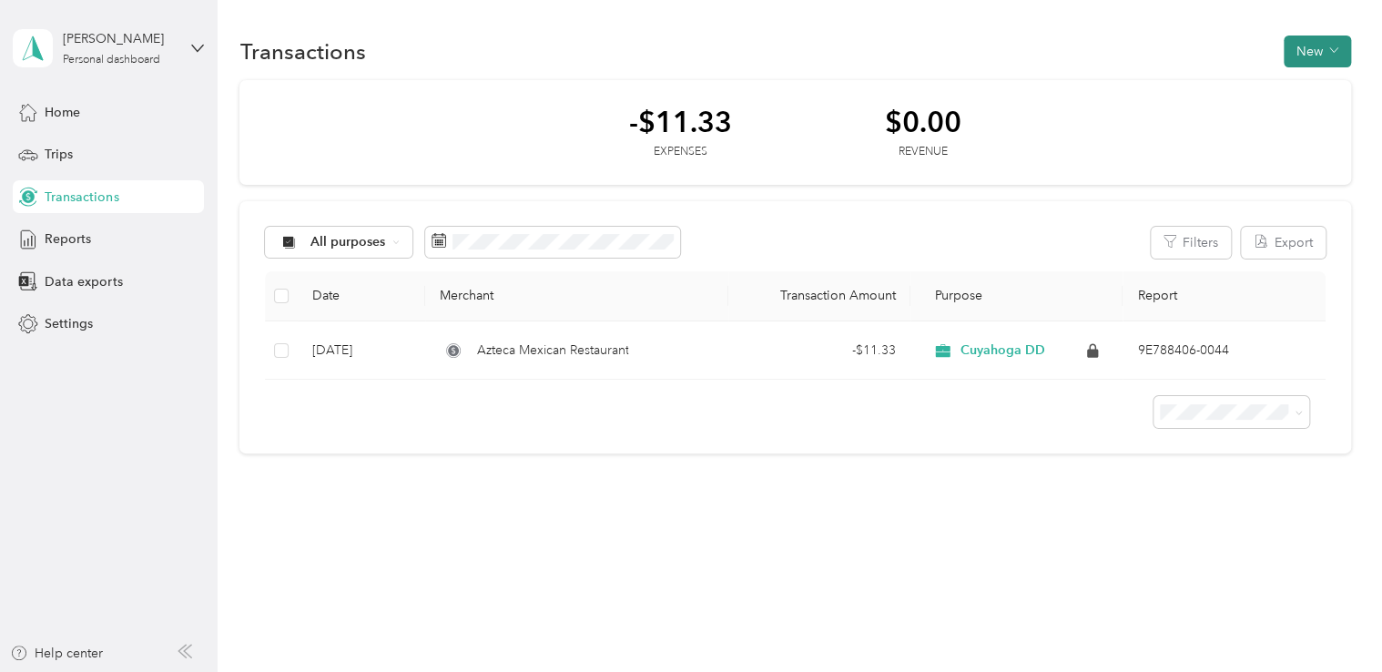
click at [1328, 47] on button "New" at bounding box center [1316, 51] width 67 height 32
click at [1316, 87] on span "Expense" at bounding box center [1320, 85] width 49 height 19
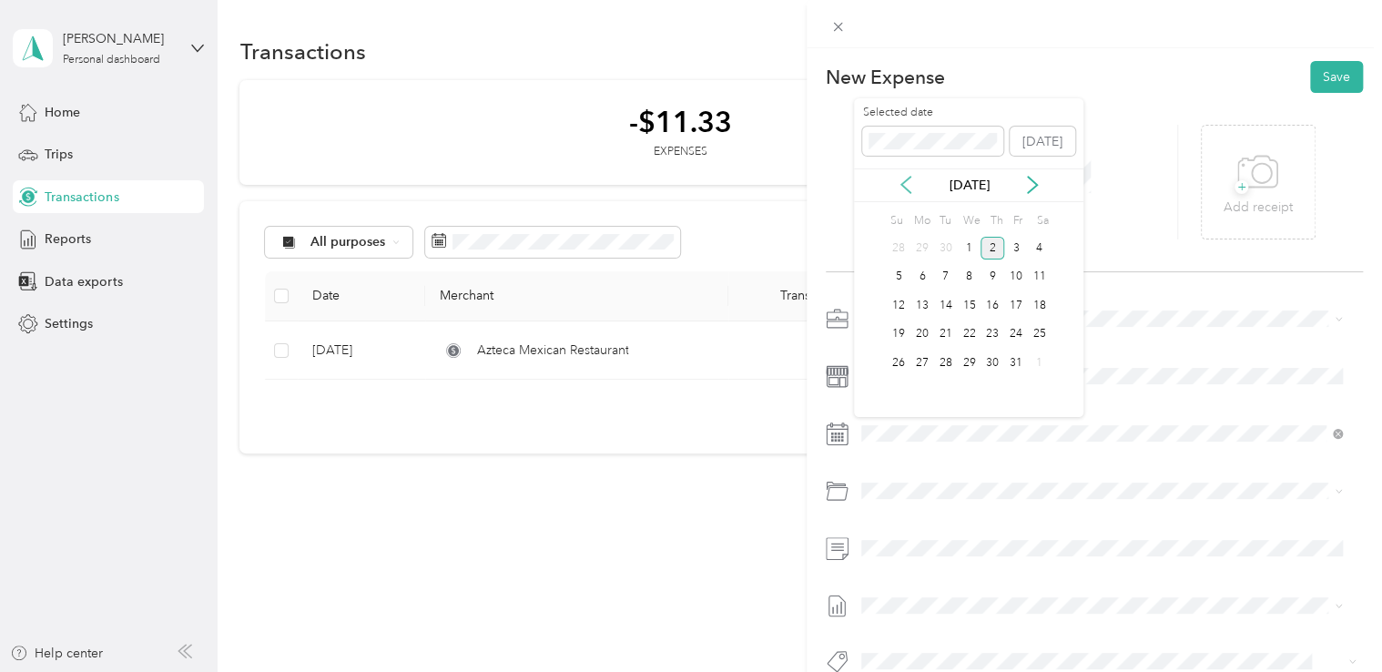
click at [907, 191] on icon at bounding box center [906, 185] width 18 height 18
click at [1012, 255] on div "5" at bounding box center [1016, 248] width 24 height 23
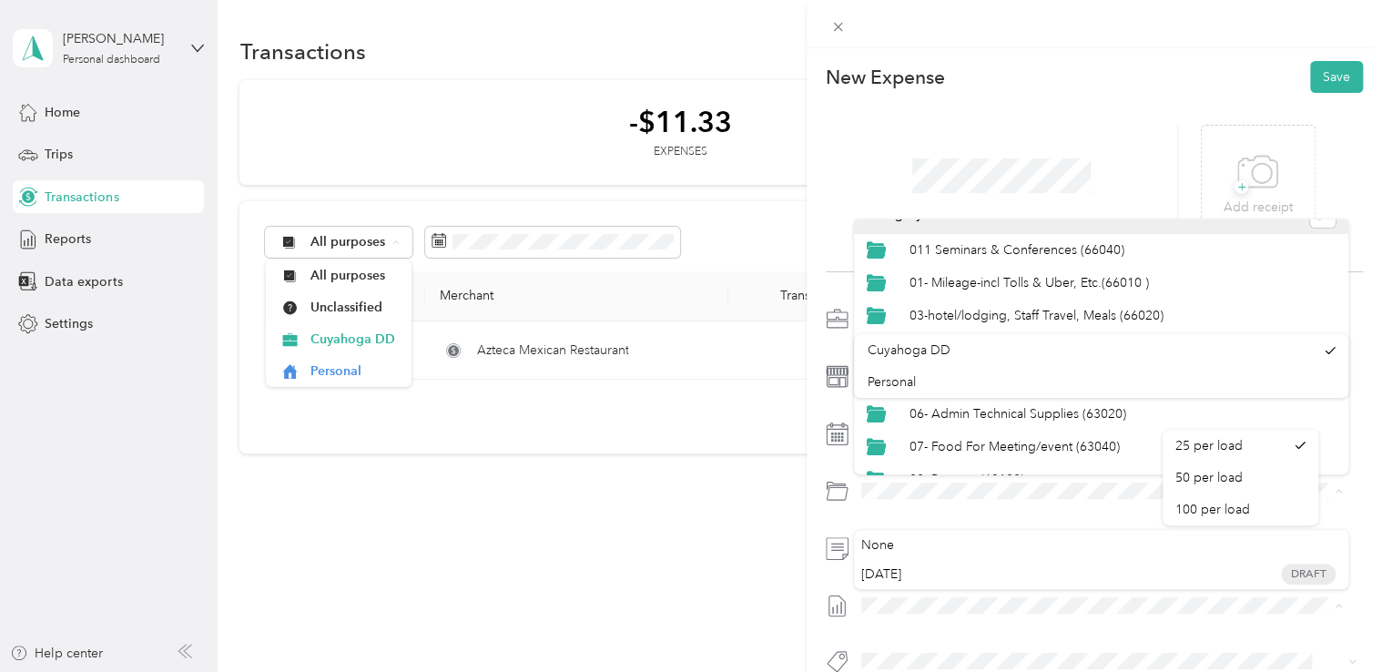
scroll to position [27, 0]
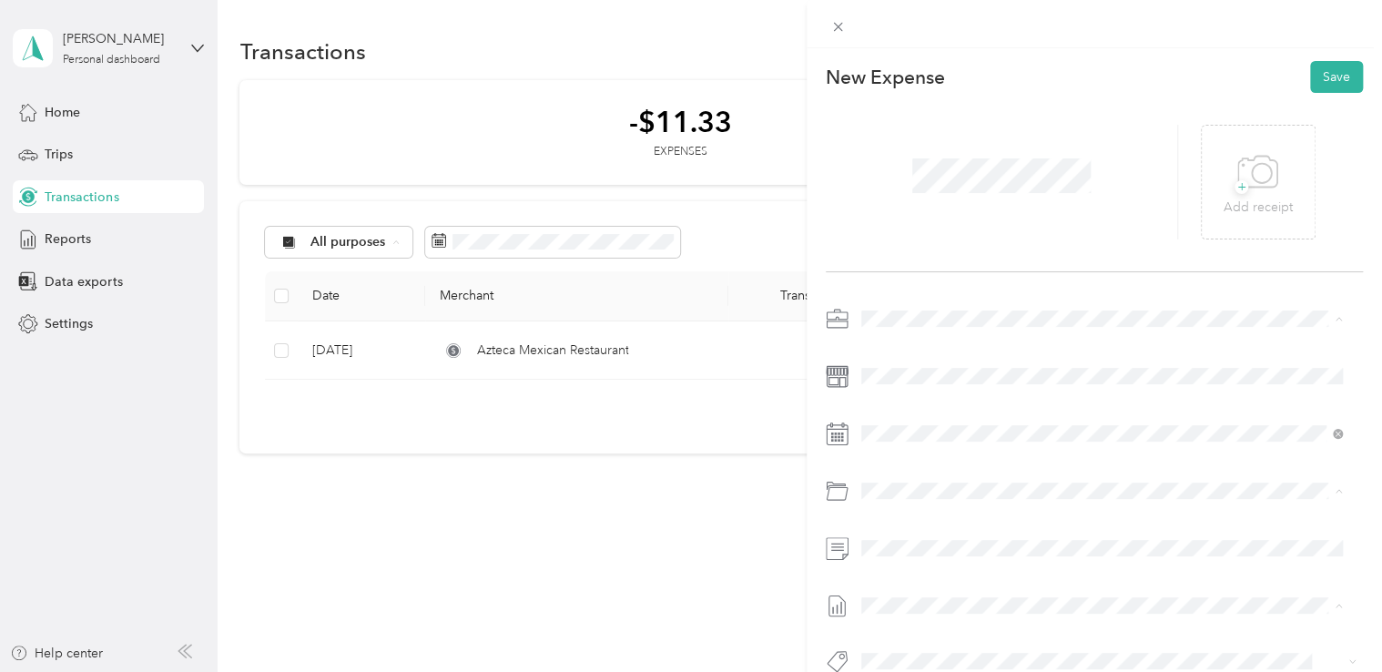
click at [1189, 52] on div "New Expense Save + Add receipt" at bounding box center [1094, 399] width 576 height 702
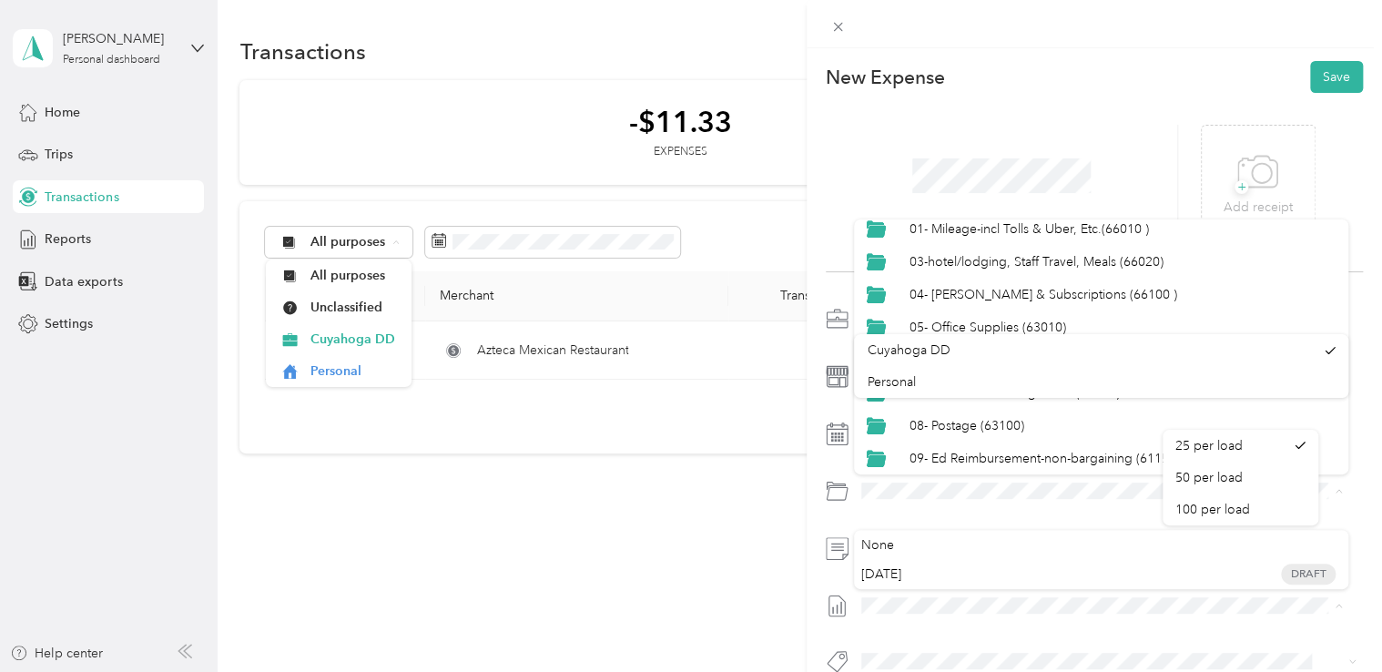
scroll to position [3, 0]
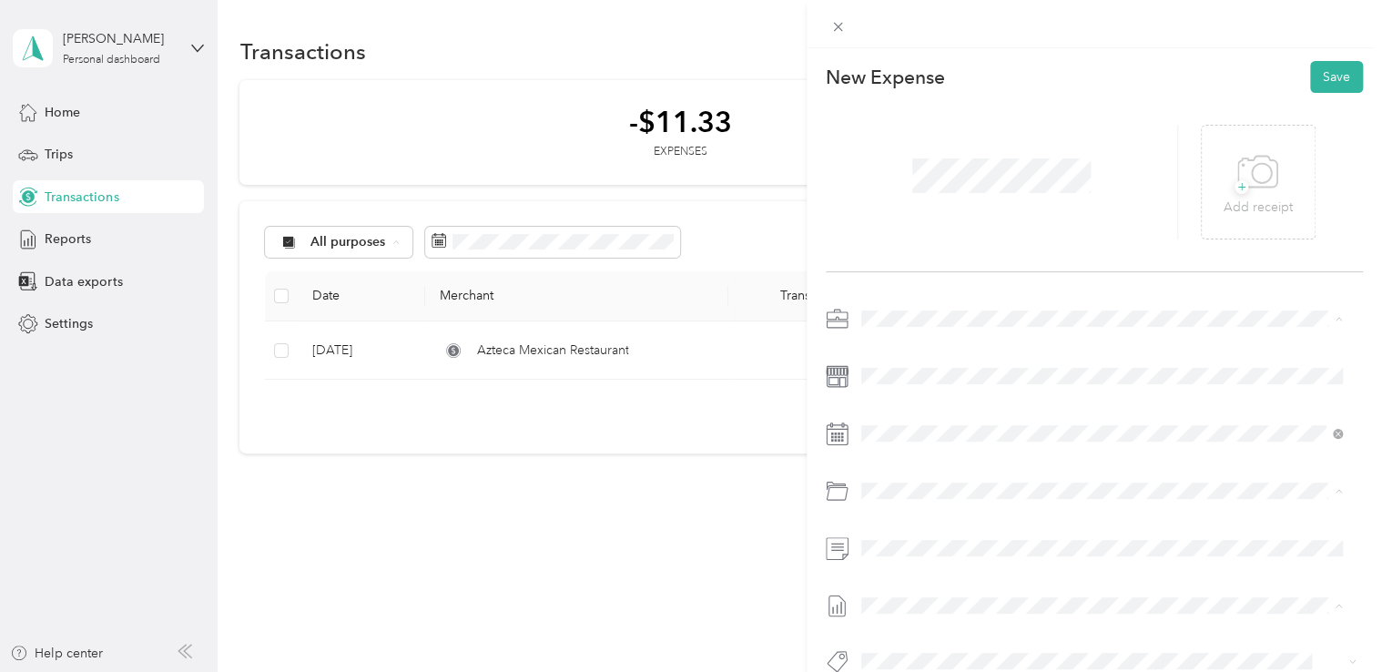
click at [1090, 144] on div at bounding box center [1002, 182] width 353 height 115
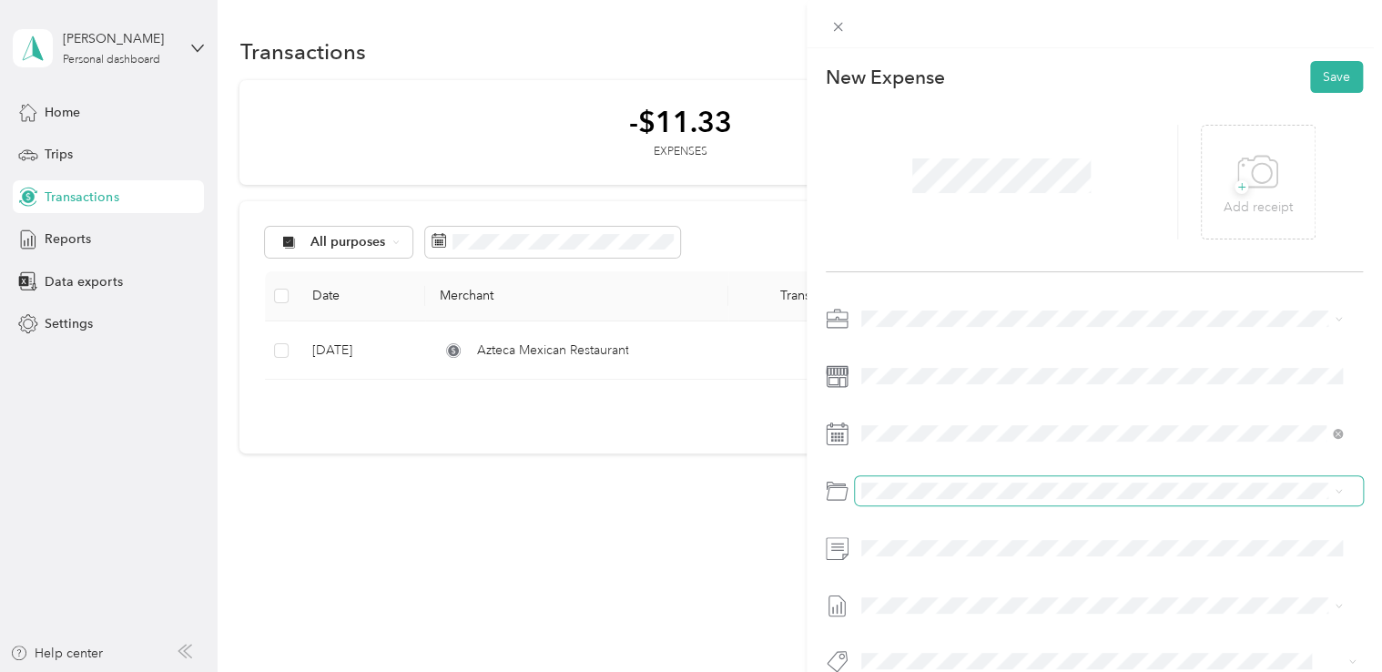
click at [874, 501] on span at bounding box center [1109, 490] width 509 height 29
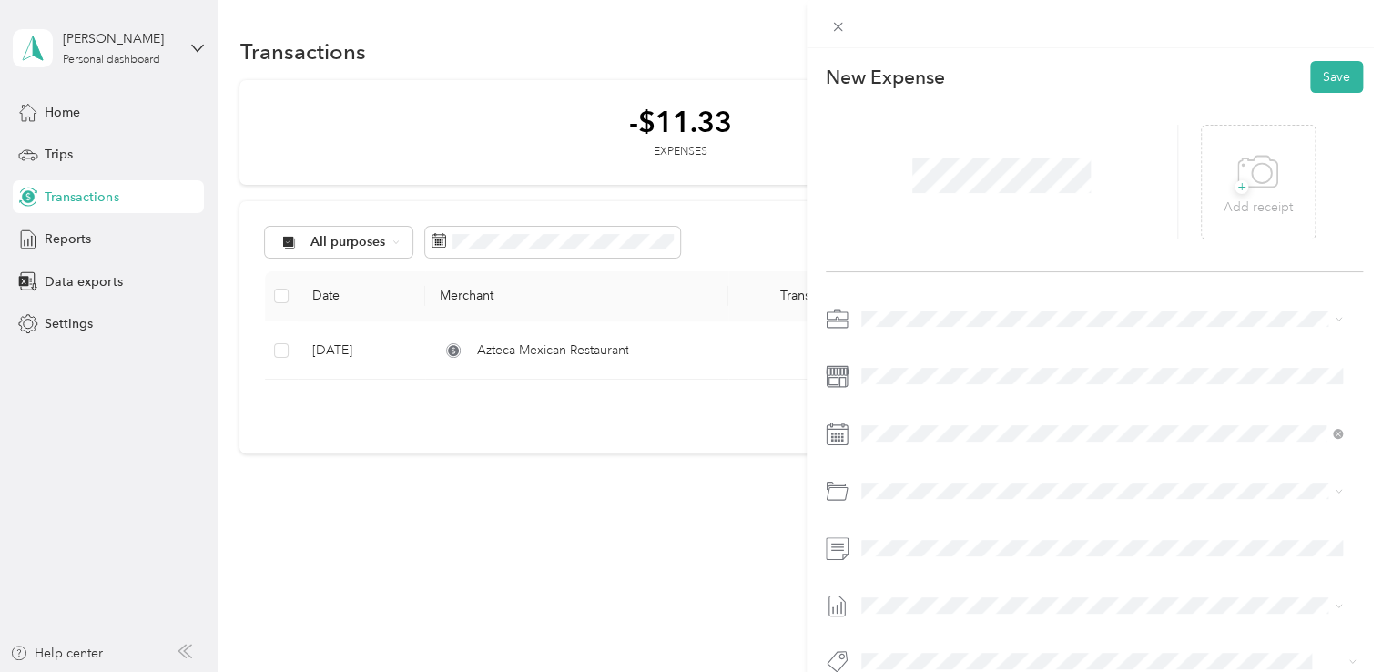
click at [1078, 337] on div "03-hotel/lodging, Staff Travel, Meals (66020)" at bounding box center [1122, 328] width 427 height 19
click at [1078, 337] on div at bounding box center [1095, 495] width 538 height 382
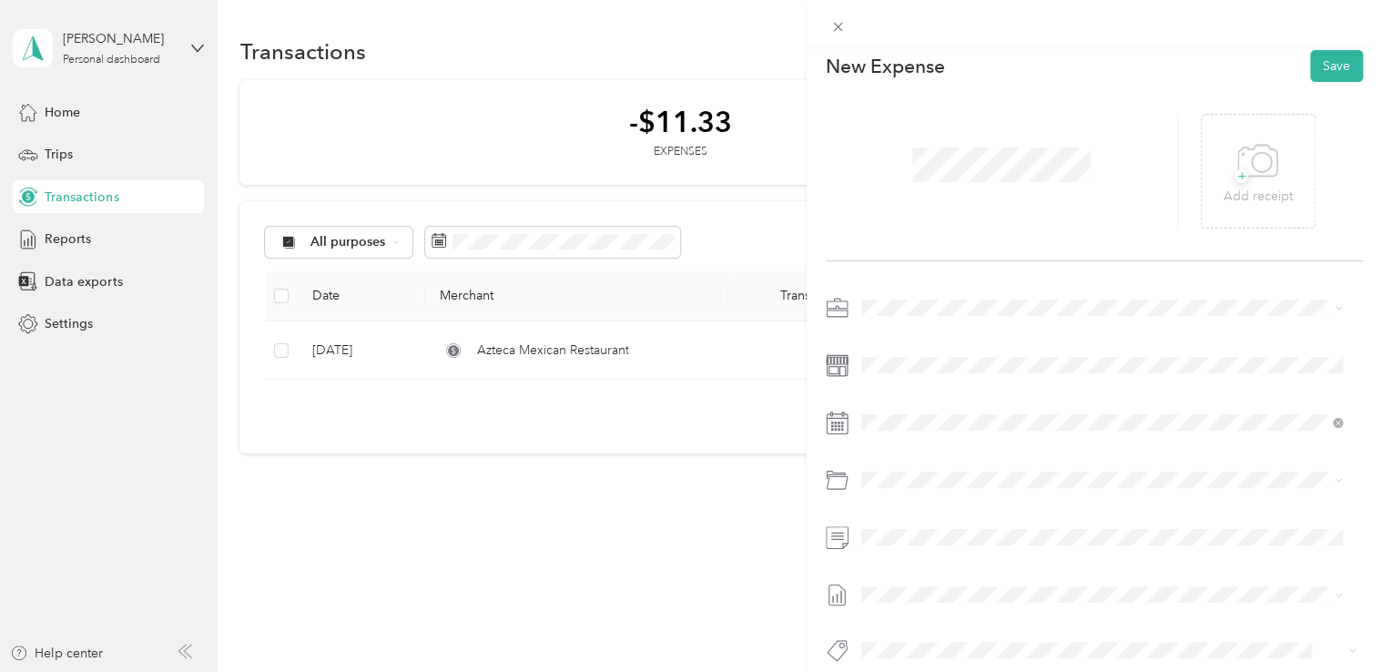
scroll to position [44, 0]
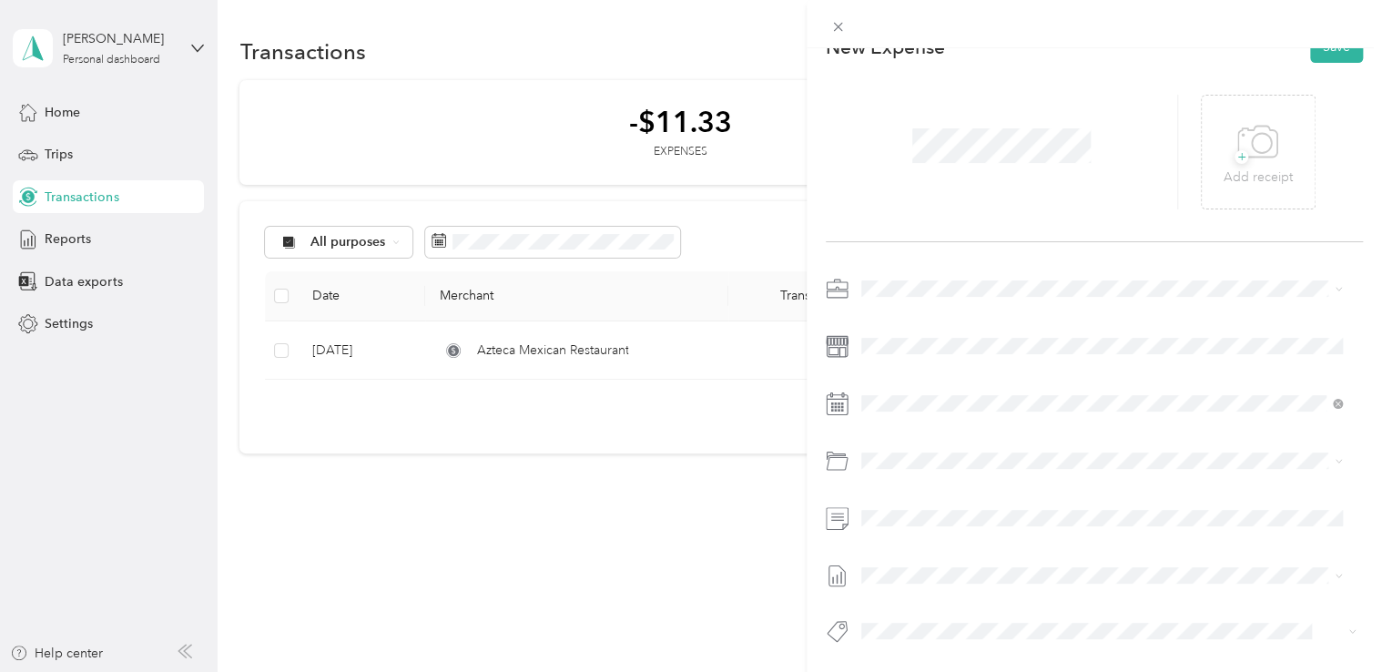
click at [716, 512] on div "This expense cannot be edited because it is either under review, approved, or p…" at bounding box center [691, 336] width 1382 height 672
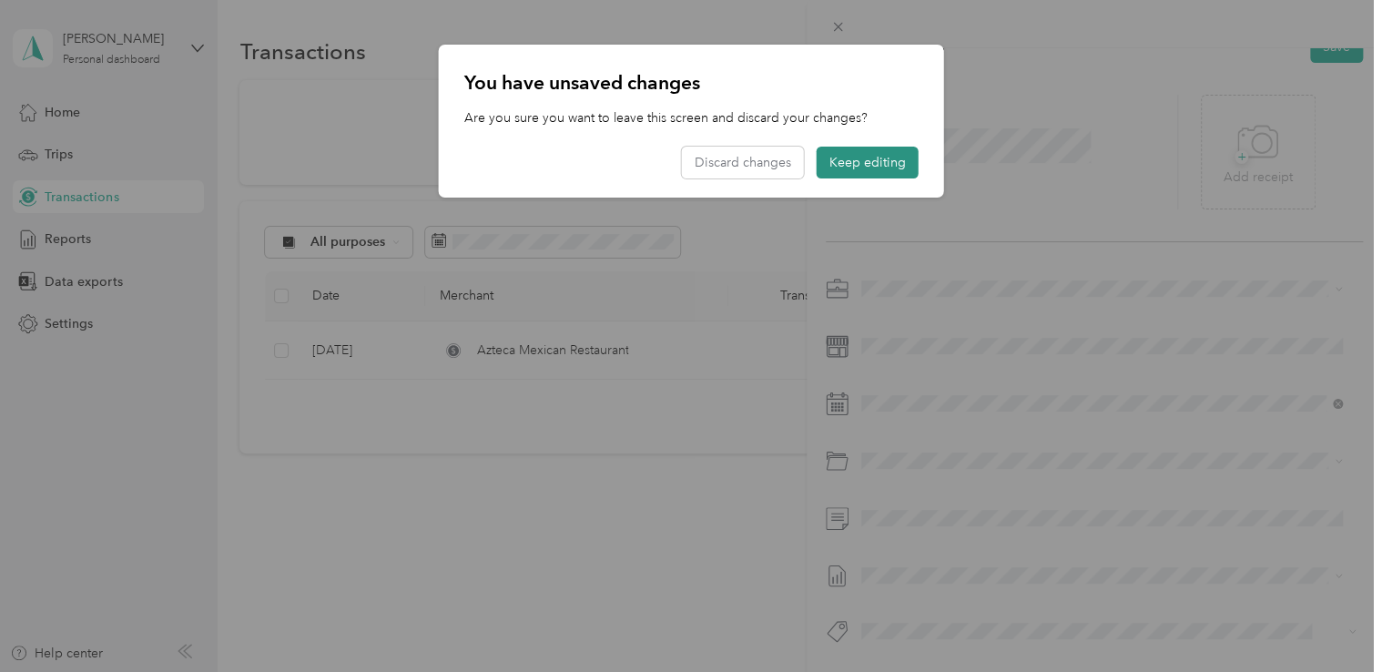
click at [874, 158] on button "Keep editing" at bounding box center [867, 163] width 102 height 32
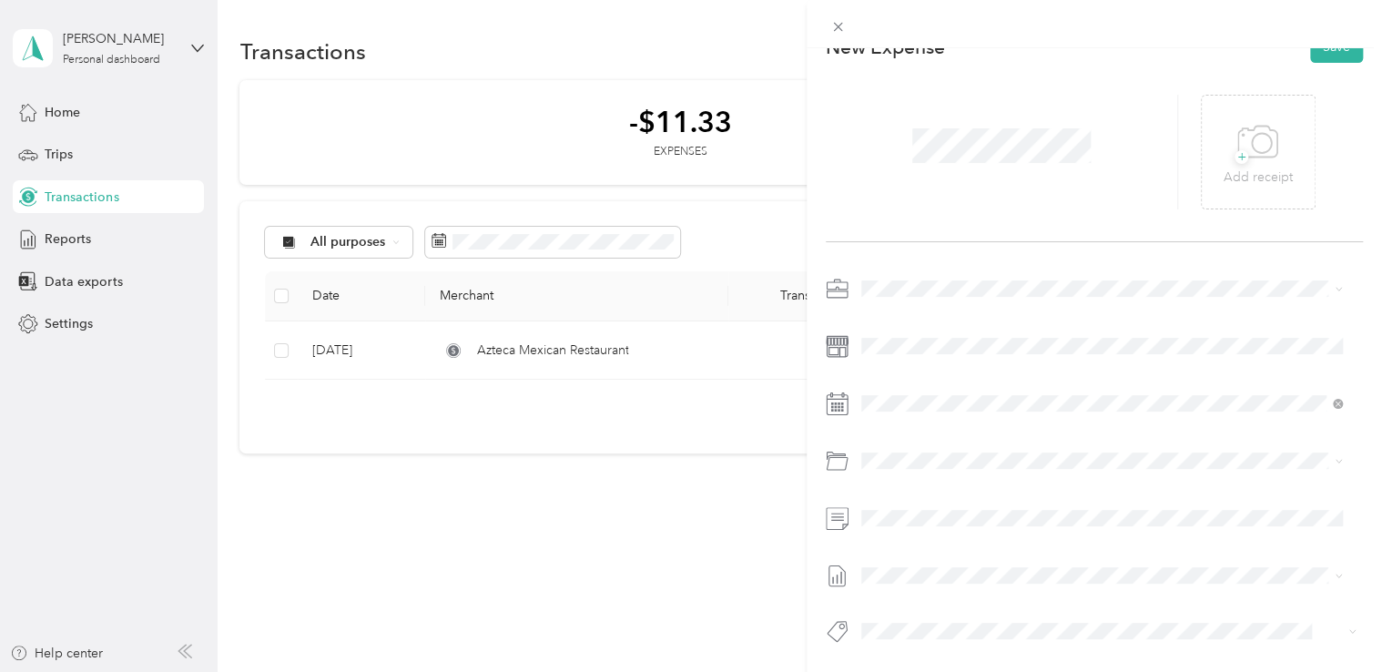
scroll to position [0, 0]
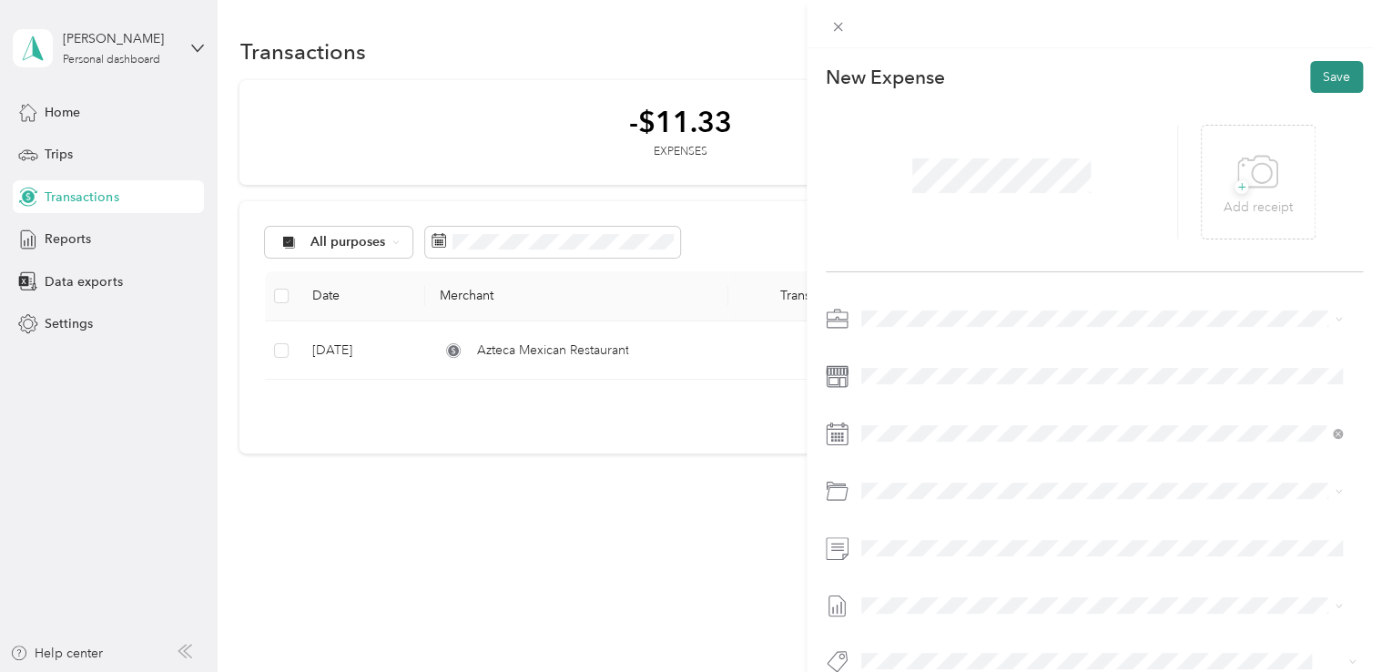
click at [1315, 70] on button "Save" at bounding box center [1336, 77] width 53 height 32
drag, startPoint x: 1315, startPoint y: 70, endPoint x: 1216, endPoint y: 74, distance: 99.3
click at [1216, 74] on div "New Expense Save" at bounding box center [1095, 77] width 538 height 32
click at [892, 573] on span "[DATE]" at bounding box center [880, 569] width 40 height 19
click at [1328, 82] on button "Save" at bounding box center [1336, 77] width 53 height 32
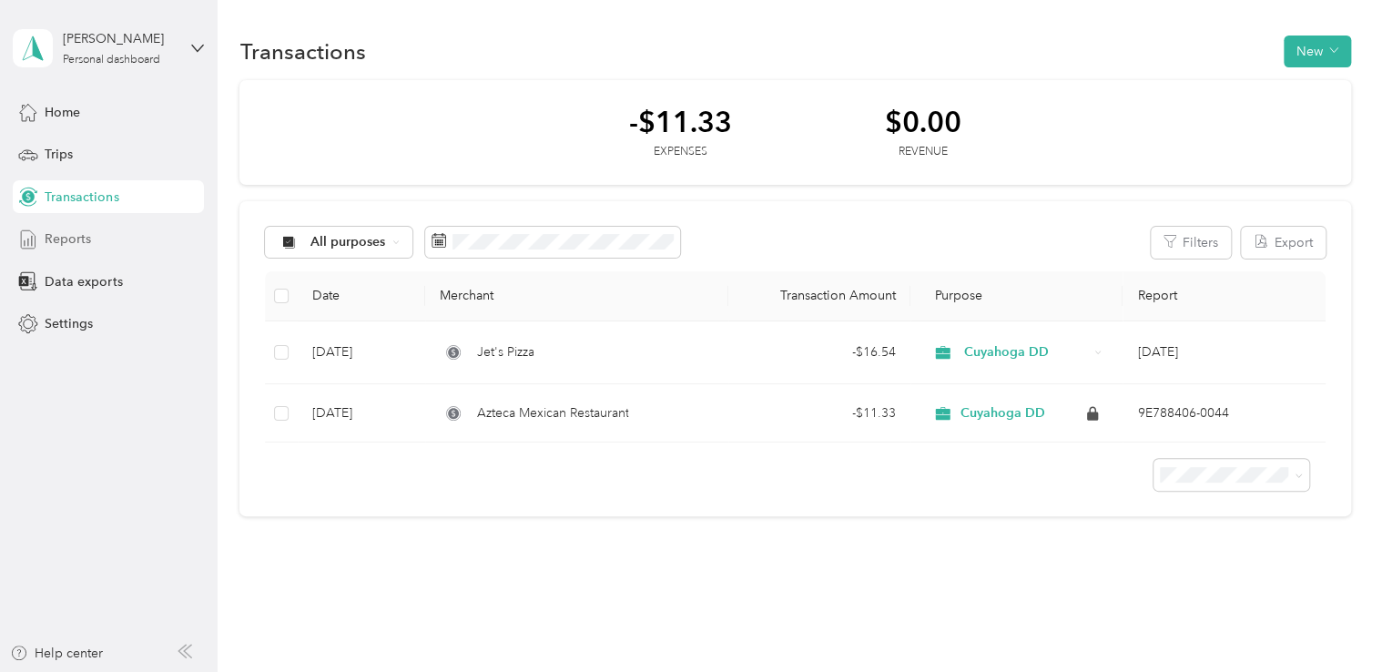
click at [53, 246] on span "Reports" at bounding box center [68, 238] width 46 height 19
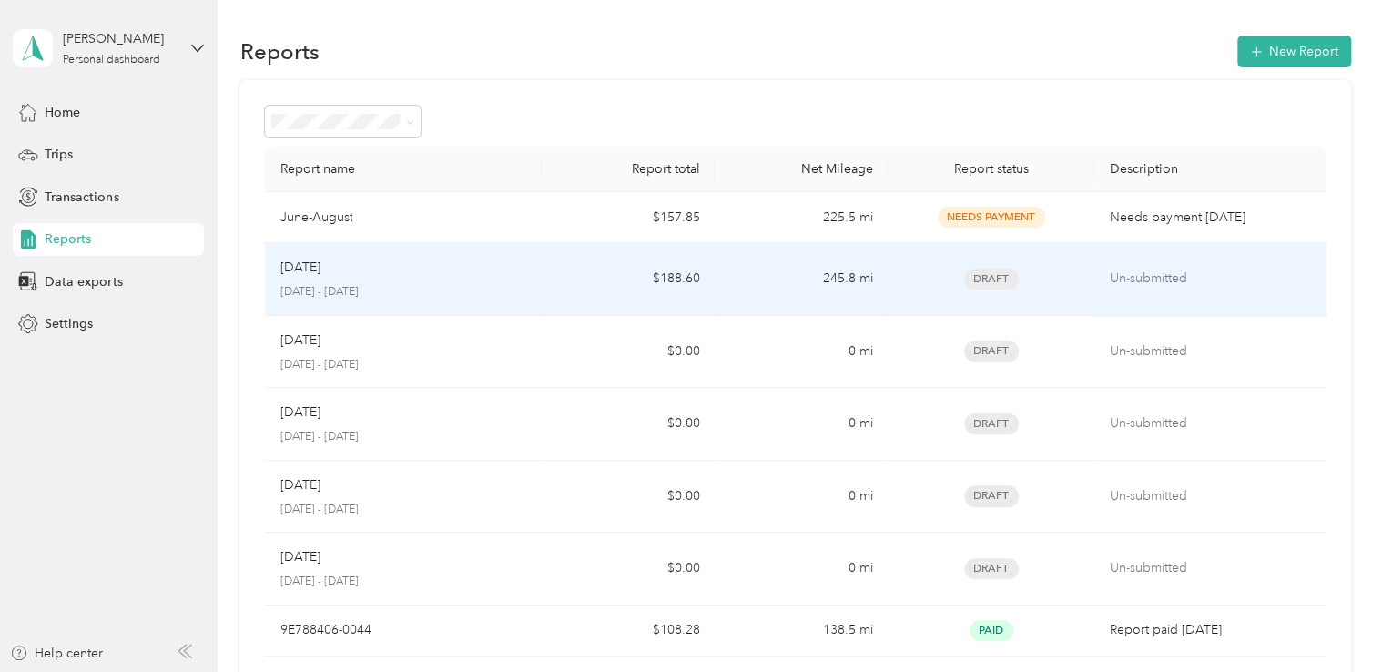
click at [1052, 278] on div "Draft" at bounding box center [991, 279] width 178 height 21
